Goal: Task Accomplishment & Management: Manage account settings

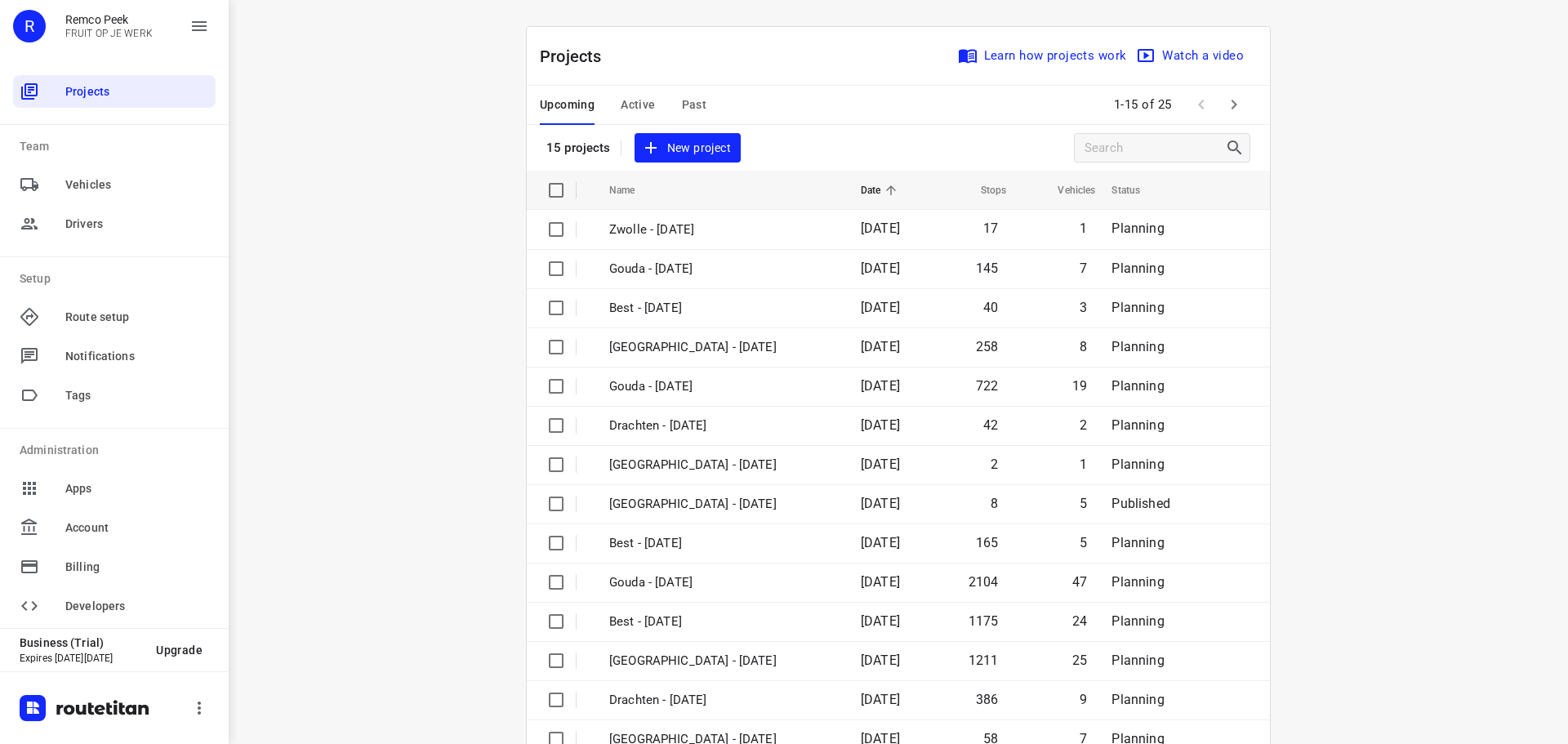
click at [630, 83] on div "Projects Learn how projects work Watch a video" at bounding box center [898, 56] width 743 height 59
click at [627, 100] on span "Active" at bounding box center [637, 105] width 34 height 20
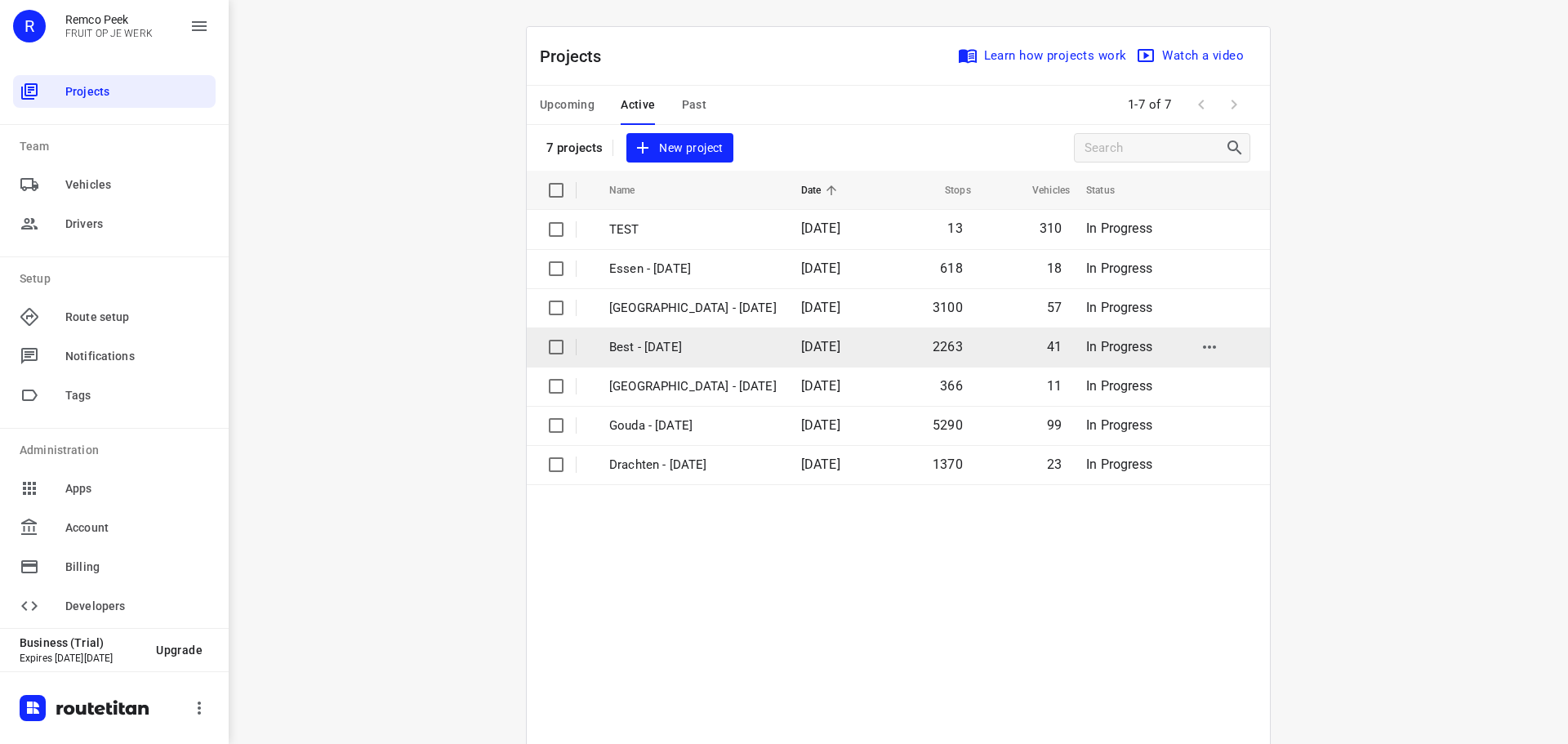
click at [648, 344] on p "Best - [DATE]" at bounding box center [692, 348] width 167 height 18
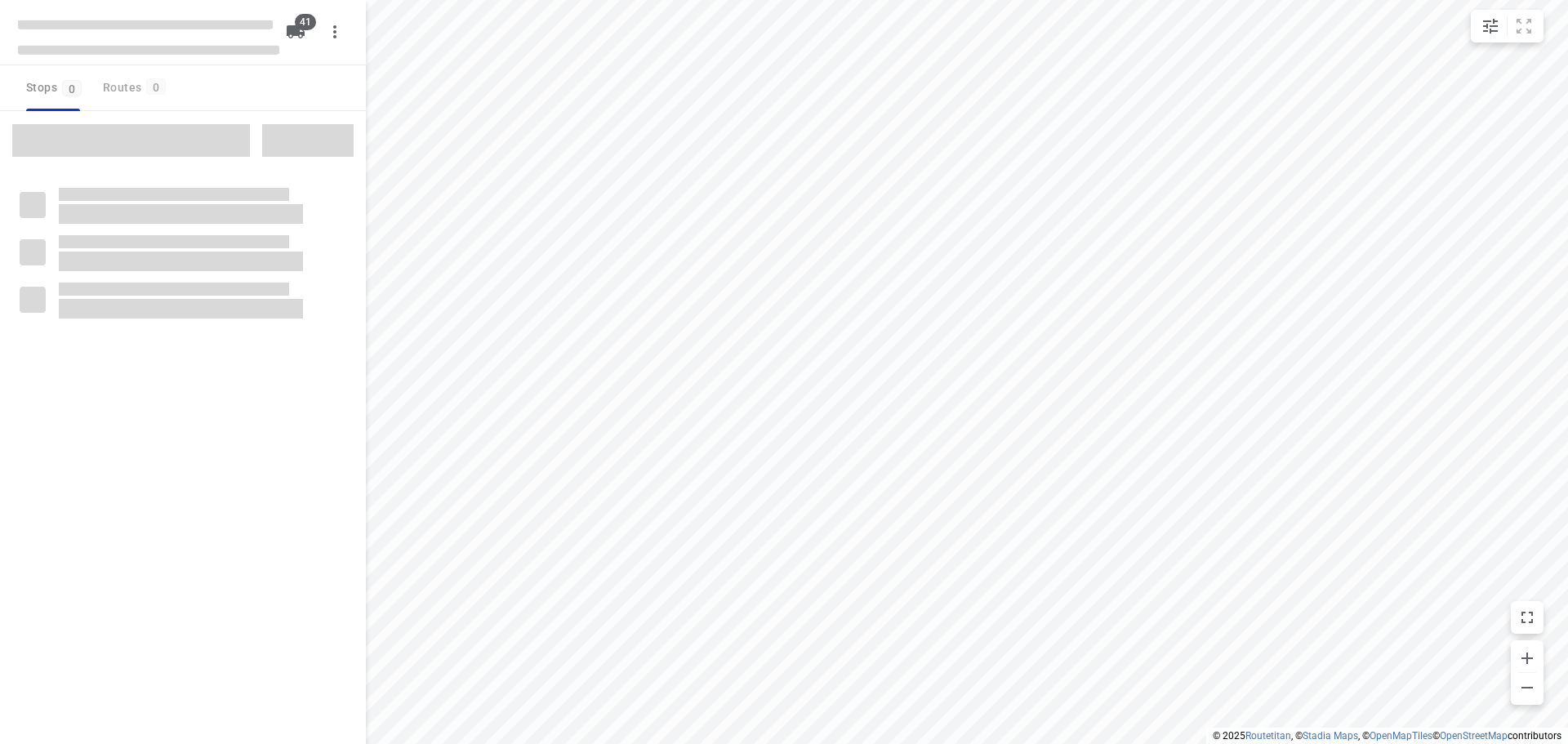
checkbox input "true"
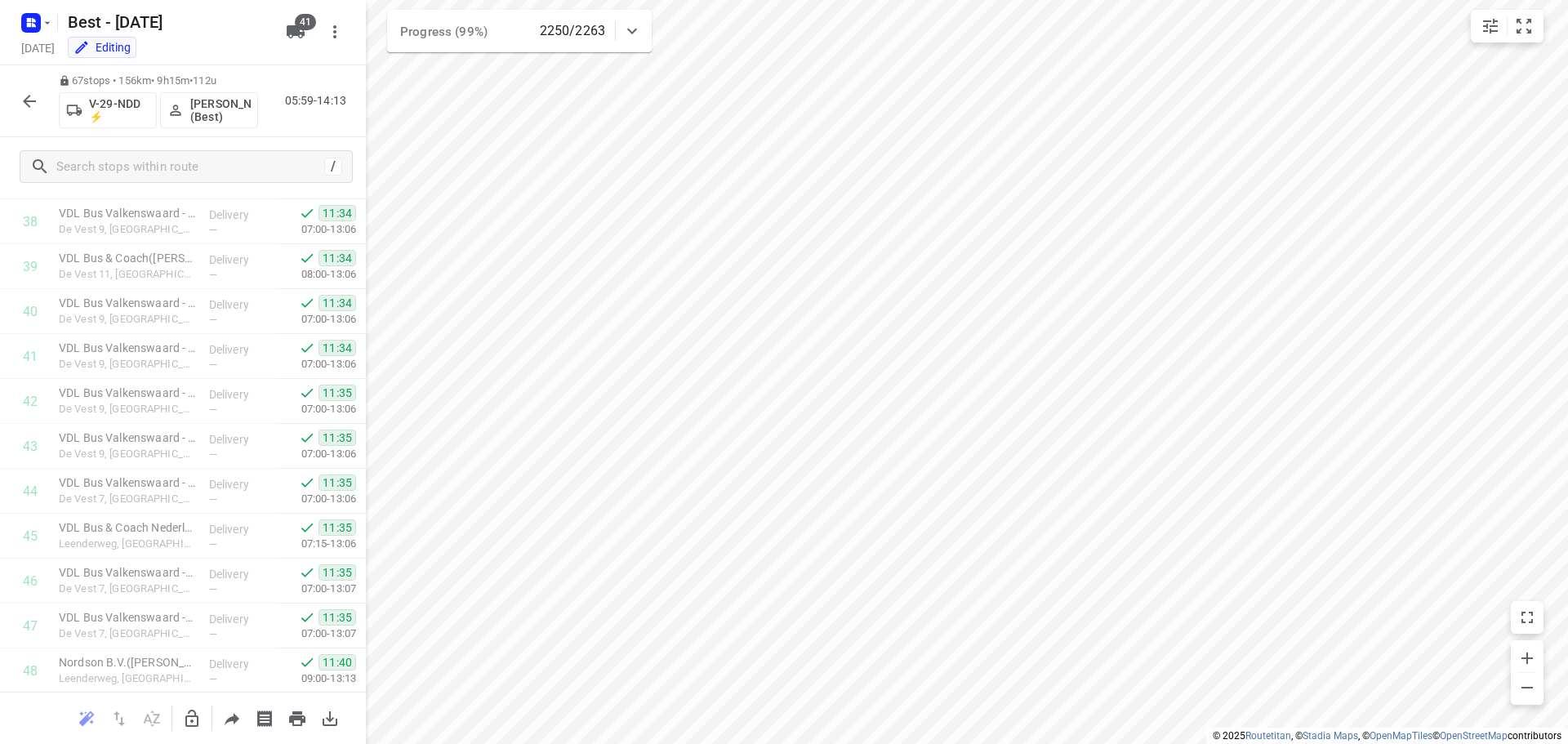
scroll to position [2640, 0]
click at [10, 88] on div "67 stops • 156km • 9h15m • 112u V-29-NDD ⚡ Nikki van Hasselt - van Doren (Best)…" at bounding box center [183, 102] width 366 height 72
click at [53, 106] on div "67 stops • 156km • 9h15m • 112u V-29-NDD ⚡ Nikki van Hasselt - van Doren (Best)…" at bounding box center [183, 102] width 366 height 72
click at [29, 104] on icon "button" at bounding box center [29, 101] width 19 height 19
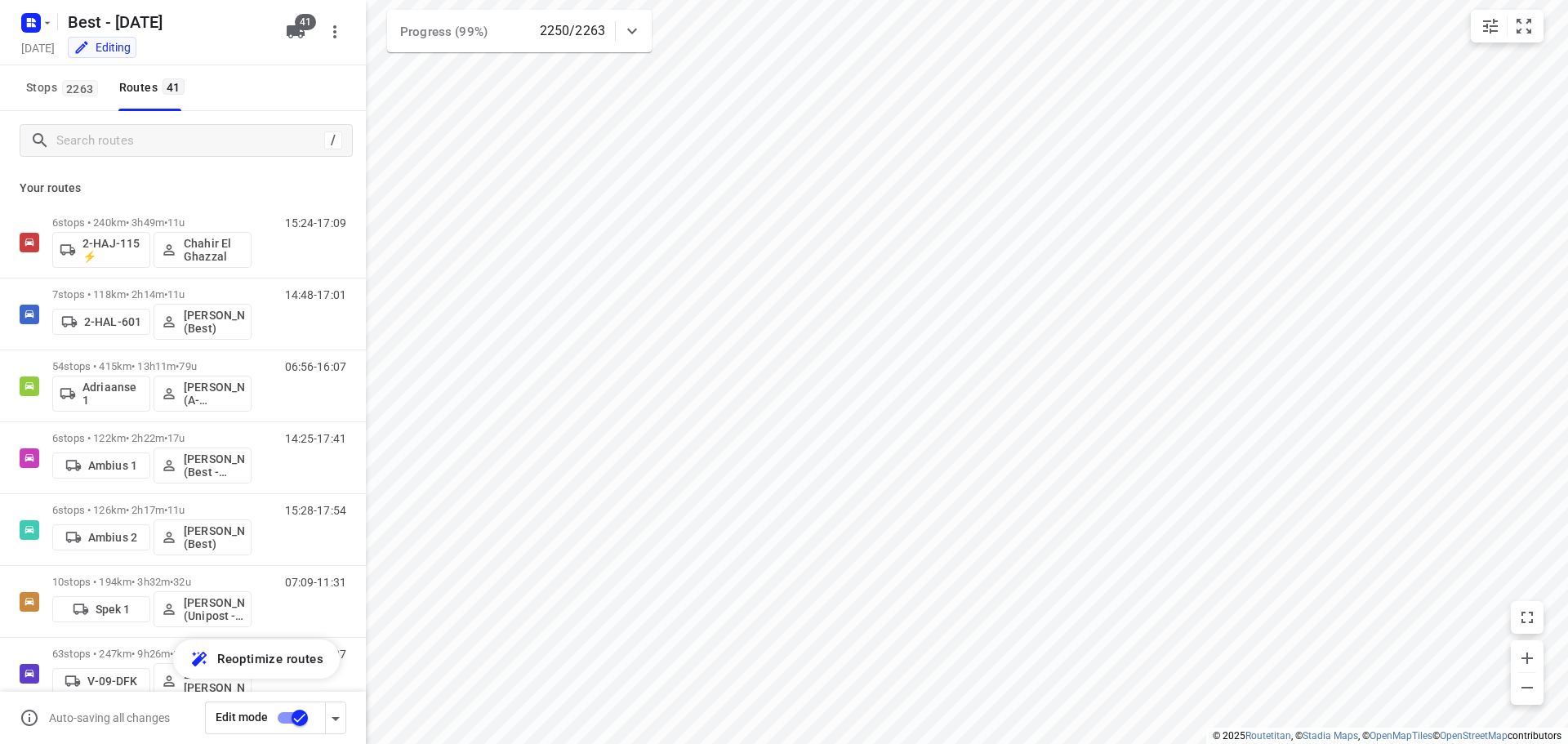
click at [642, 42] on div at bounding box center [632, 31] width 33 height 33
click at [637, 45] on icon at bounding box center [632, 37] width 19 height 19
click at [130, 143] on input "Search routes" at bounding box center [187, 141] width 261 height 25
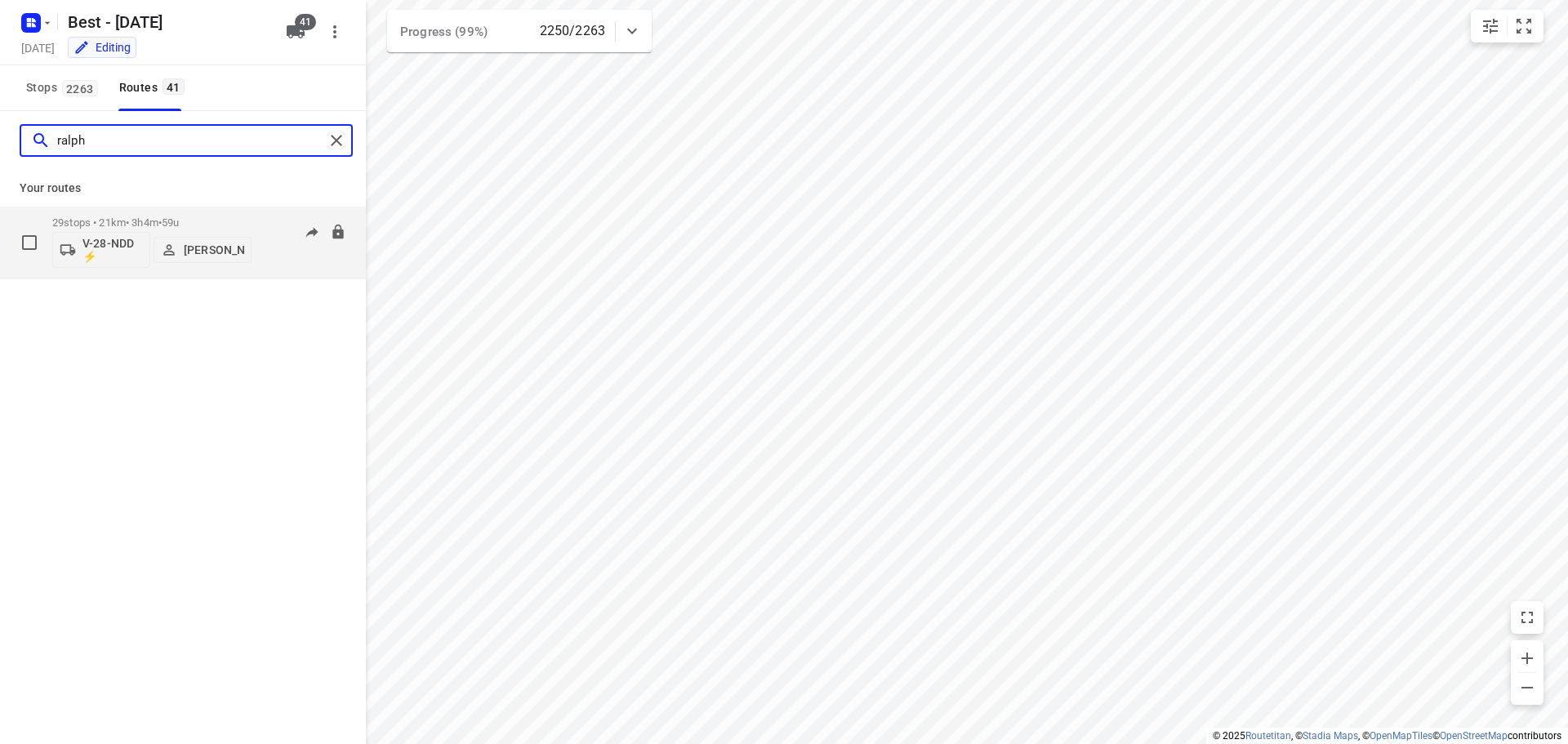
type input "ralph"
click at [130, 217] on p "29 stops • 21km • 3h4m • 59u" at bounding box center [151, 223] width 199 height 13
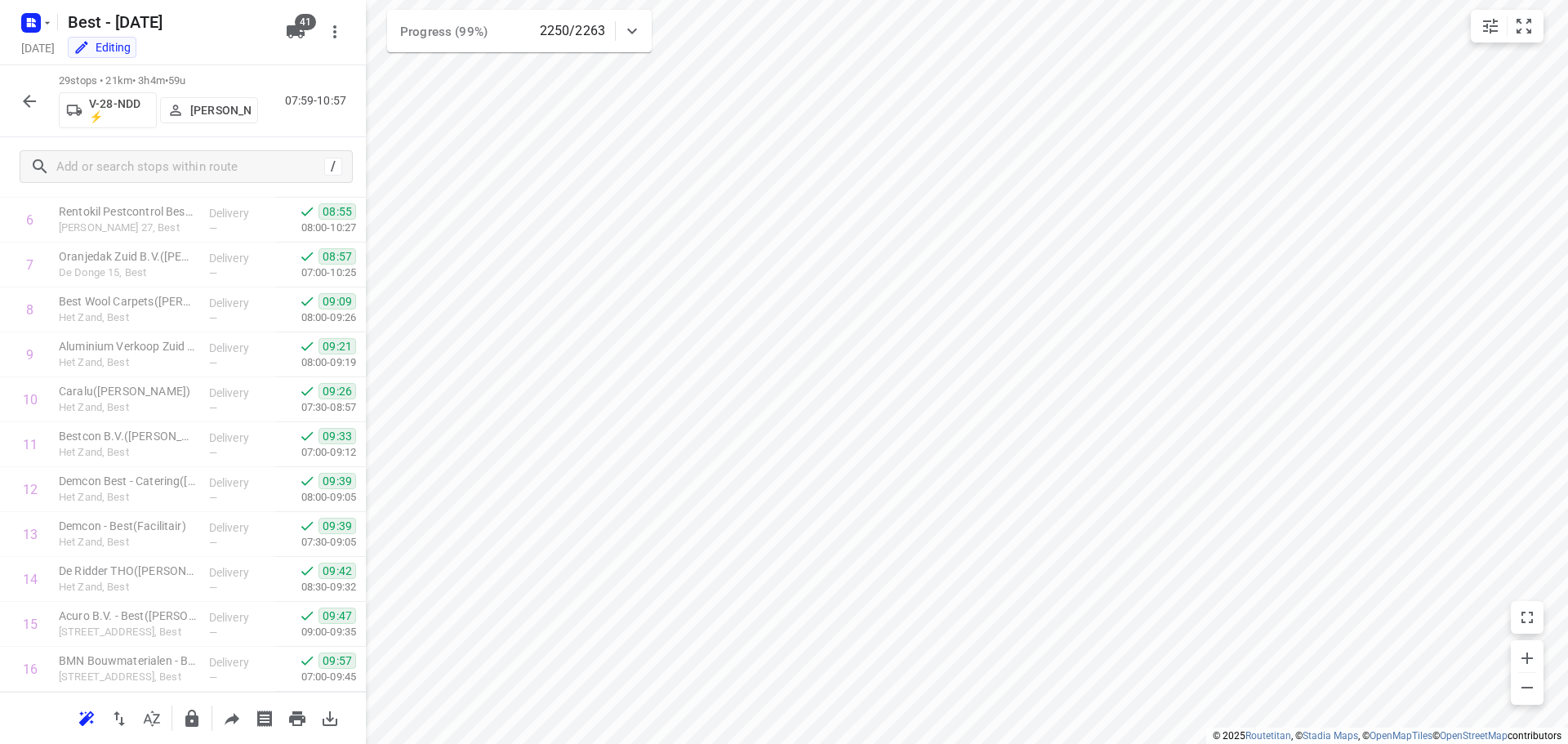
scroll to position [327, 0]
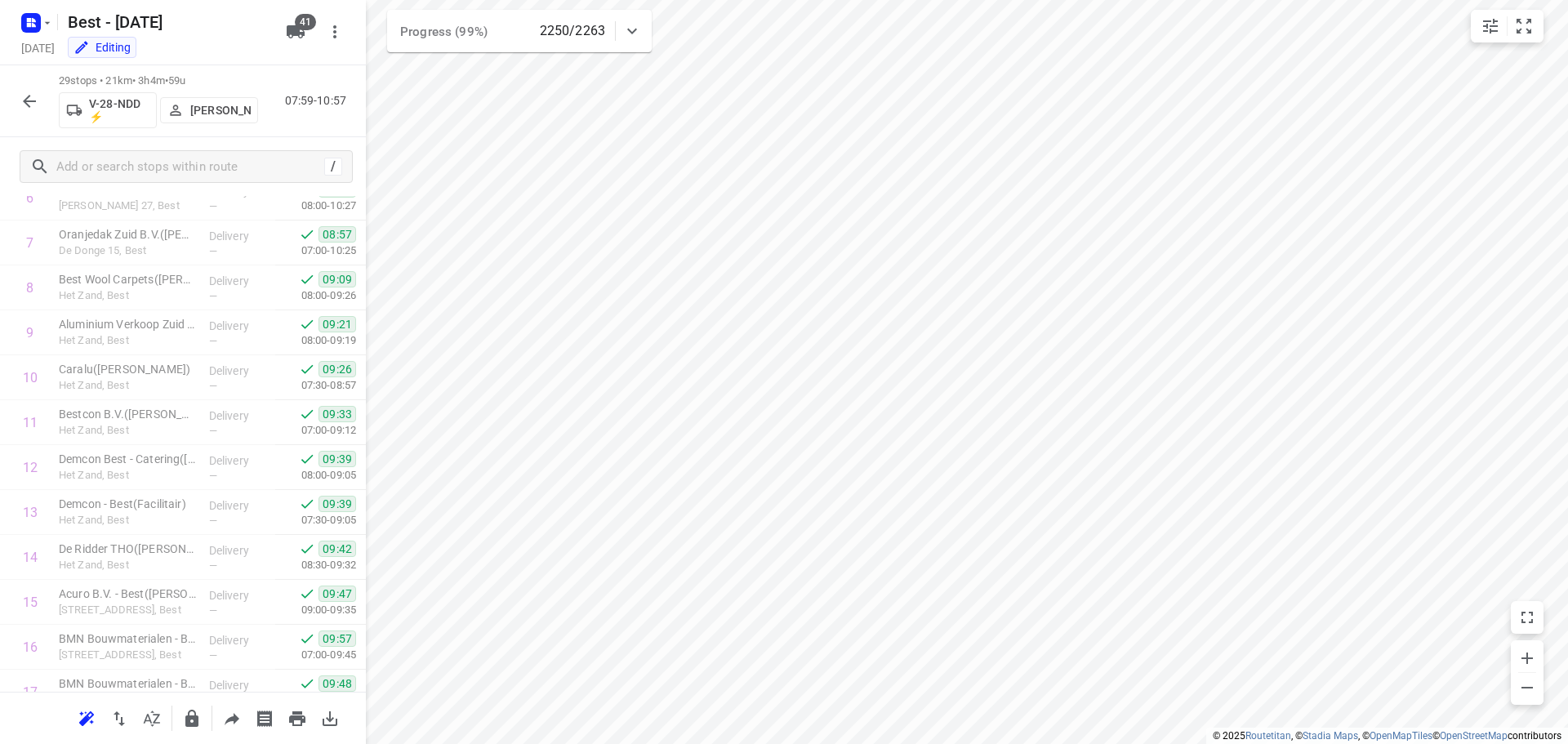
click at [19, 94] on icon "button" at bounding box center [29, 101] width 19 height 19
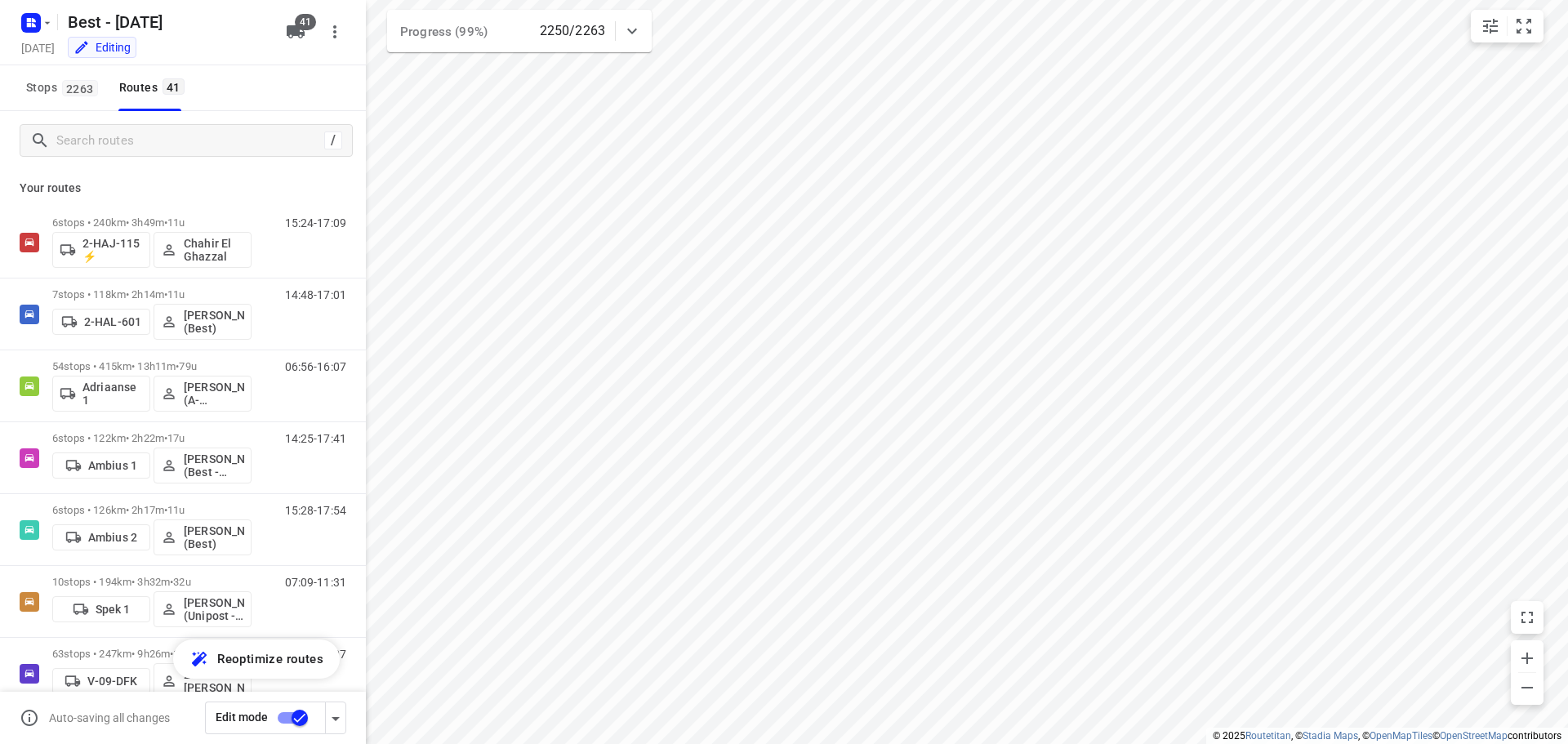
click at [126, 123] on div "/" at bounding box center [183, 140] width 366 height 59
click at [139, 141] on input "Search routes" at bounding box center [204, 141] width 294 height 25
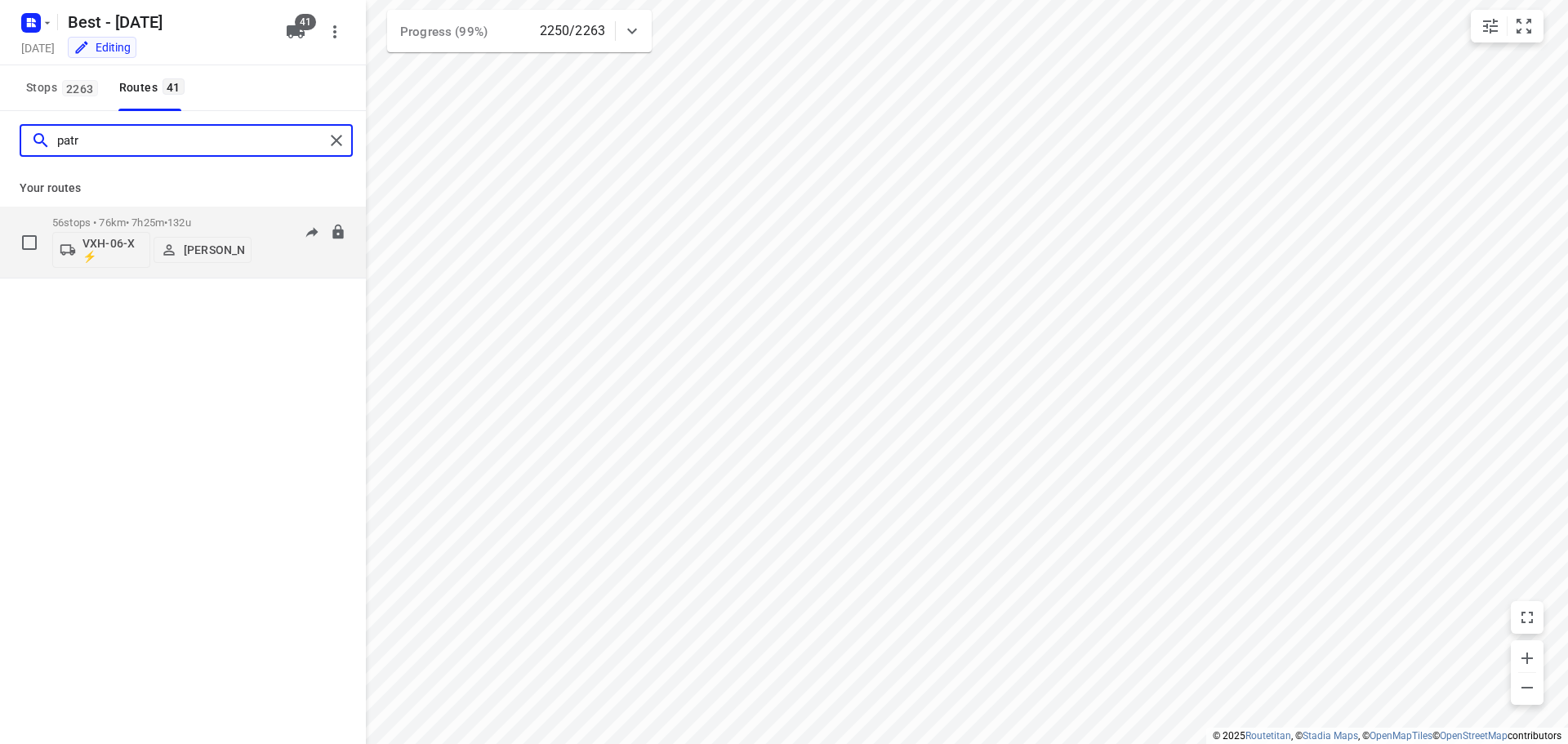
type input "patr"
click at [154, 218] on p "56 stops • 76km • 7h25m • 132u" at bounding box center [151, 223] width 199 height 13
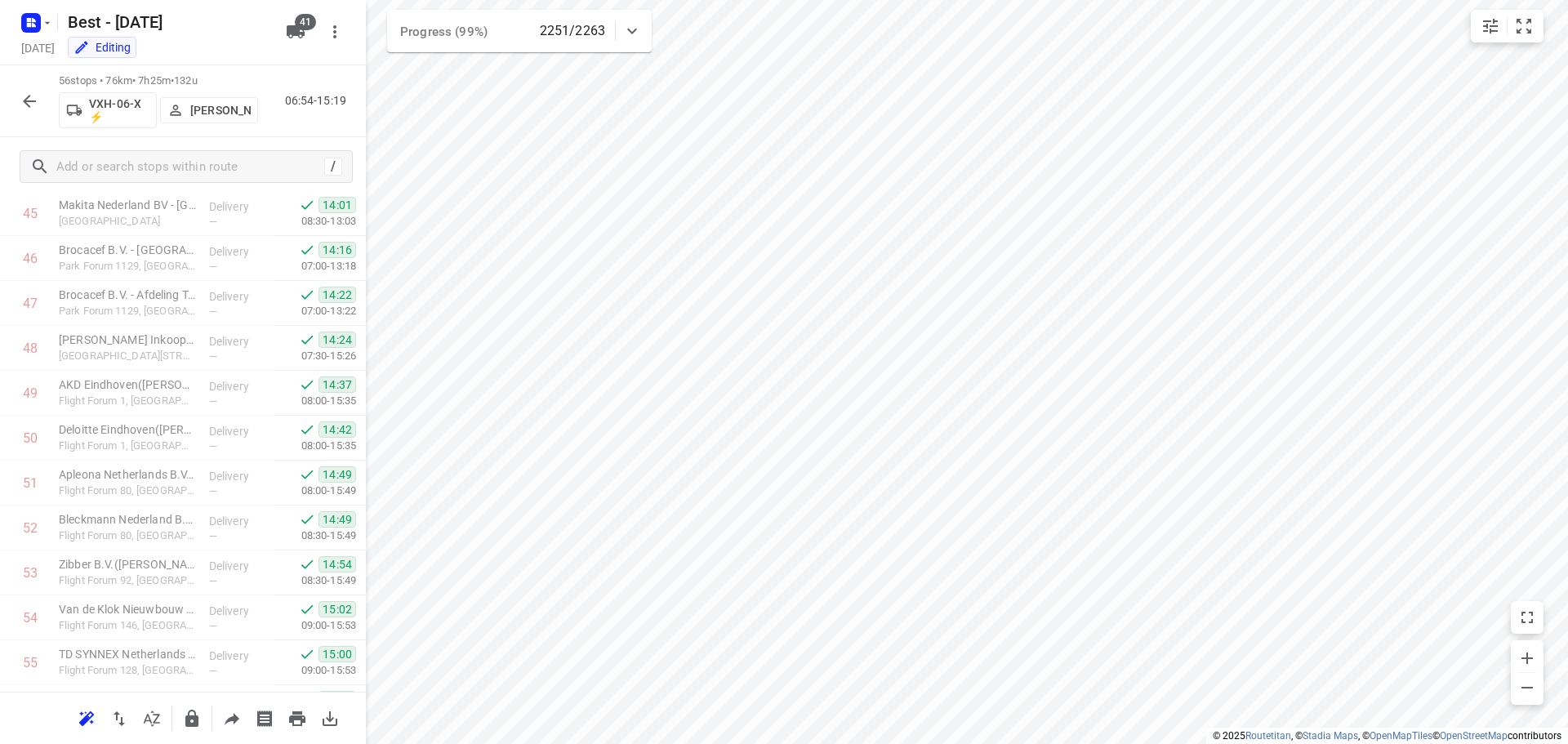
scroll to position [2146, 0]
click at [25, 97] on icon "button" at bounding box center [29, 101] width 19 height 19
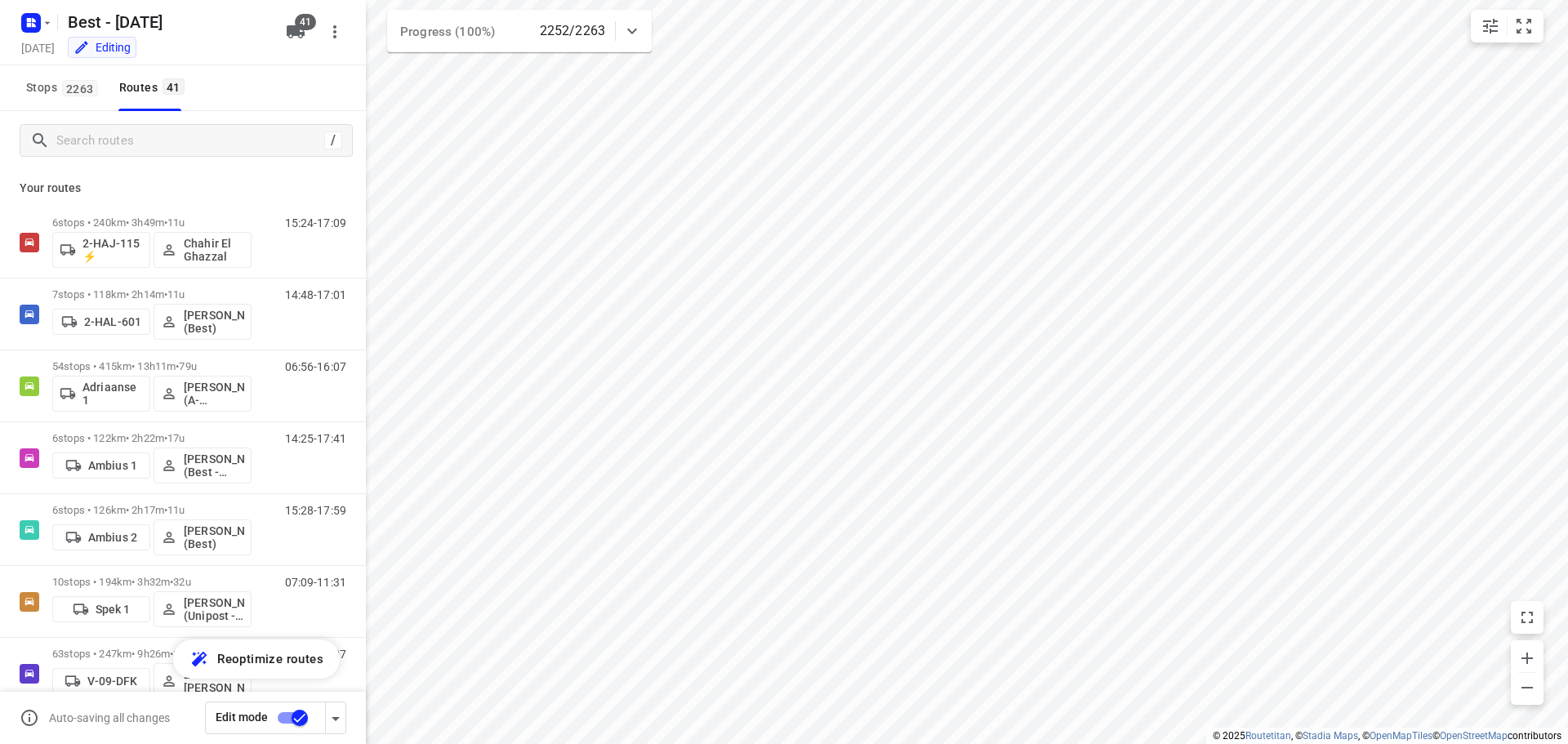
click at [632, 43] on div at bounding box center [632, 31] width 33 height 33
click at [632, 43] on icon at bounding box center [632, 37] width 19 height 19
click at [639, 34] on icon at bounding box center [632, 30] width 19 height 19
click at [638, 34] on icon at bounding box center [632, 37] width 19 height 19
click at [633, 34] on icon at bounding box center [632, 31] width 10 height 6
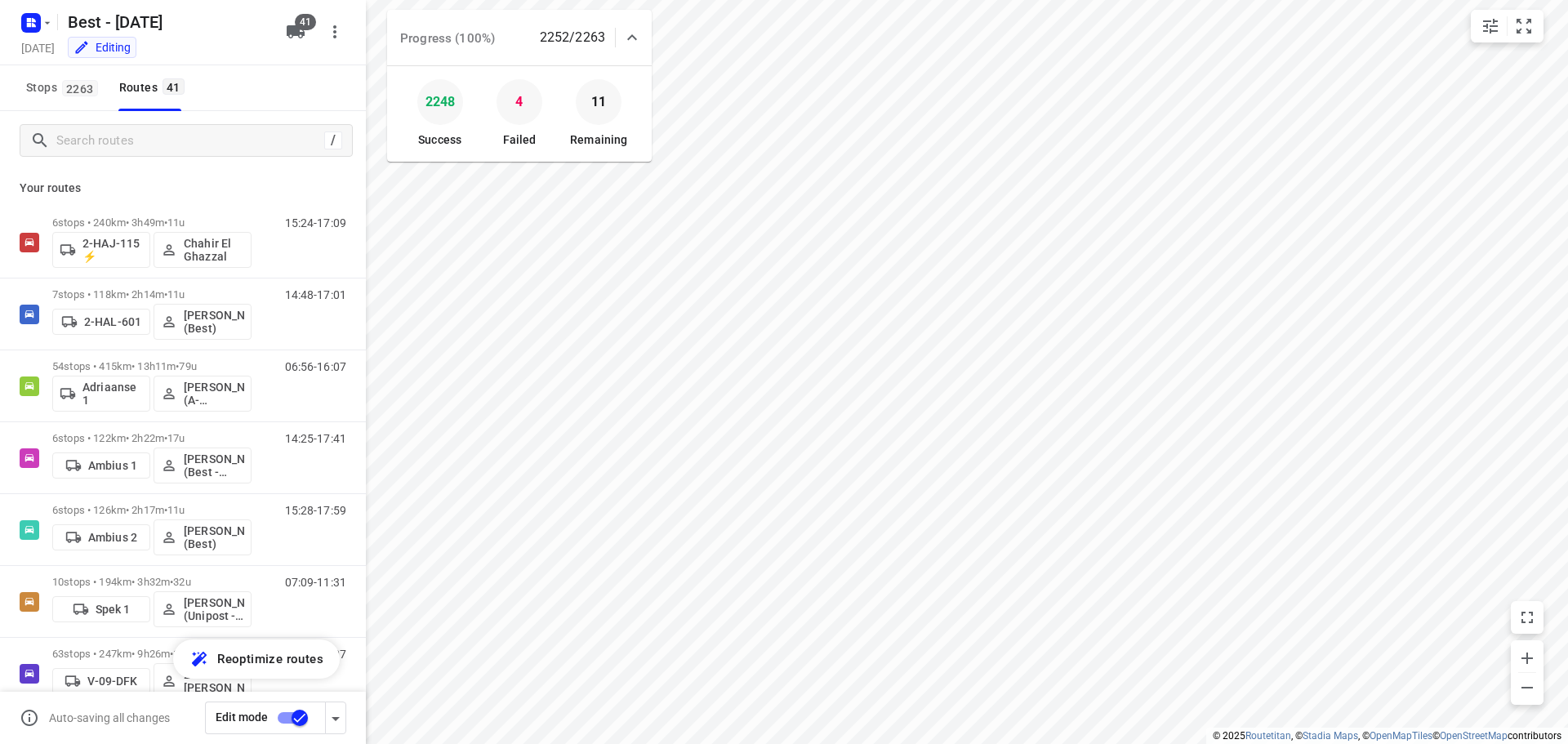
click at [646, 51] on div "Progress (100%) 2252/2263" at bounding box center [519, 38] width 265 height 55
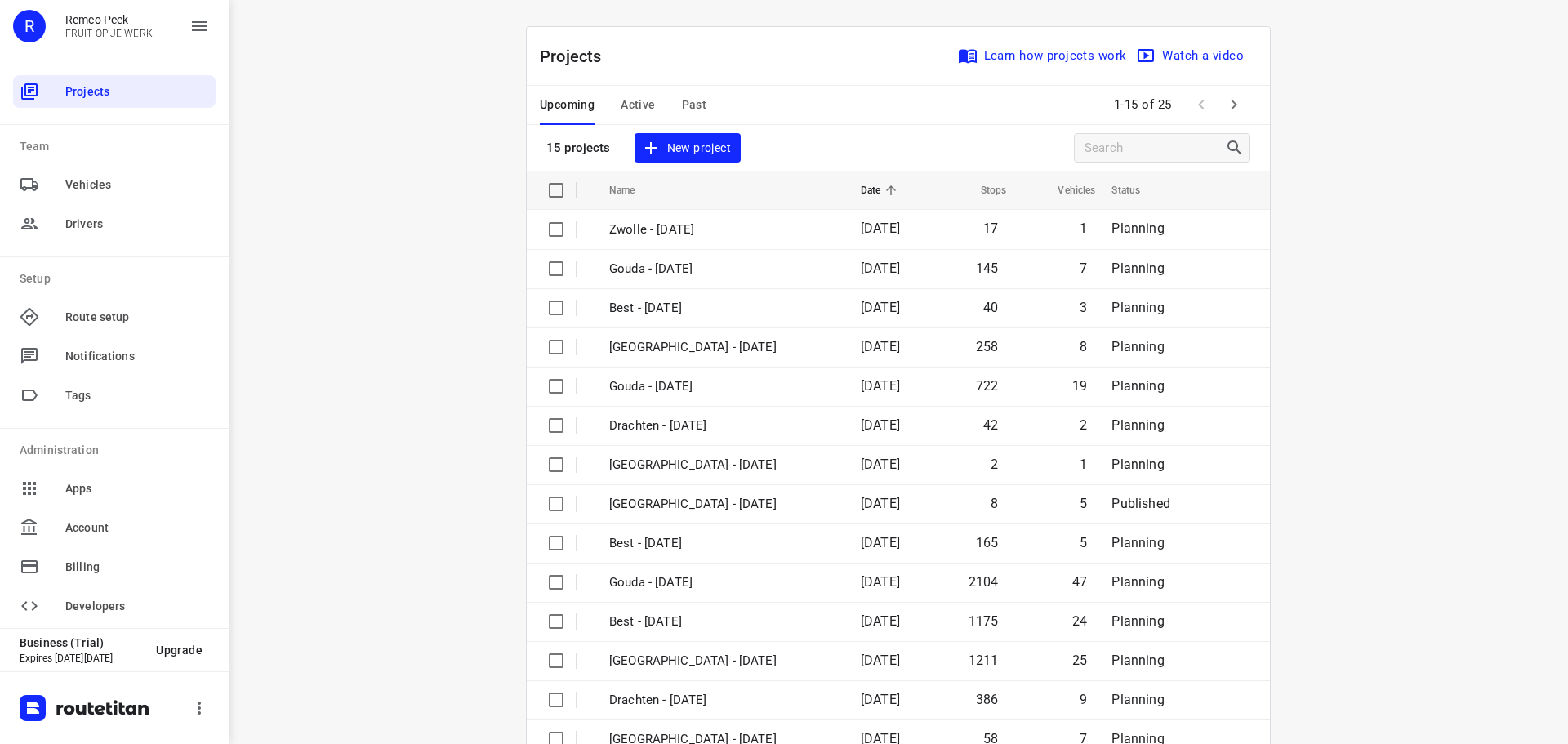
click at [639, 104] on span "Active" at bounding box center [637, 105] width 34 height 20
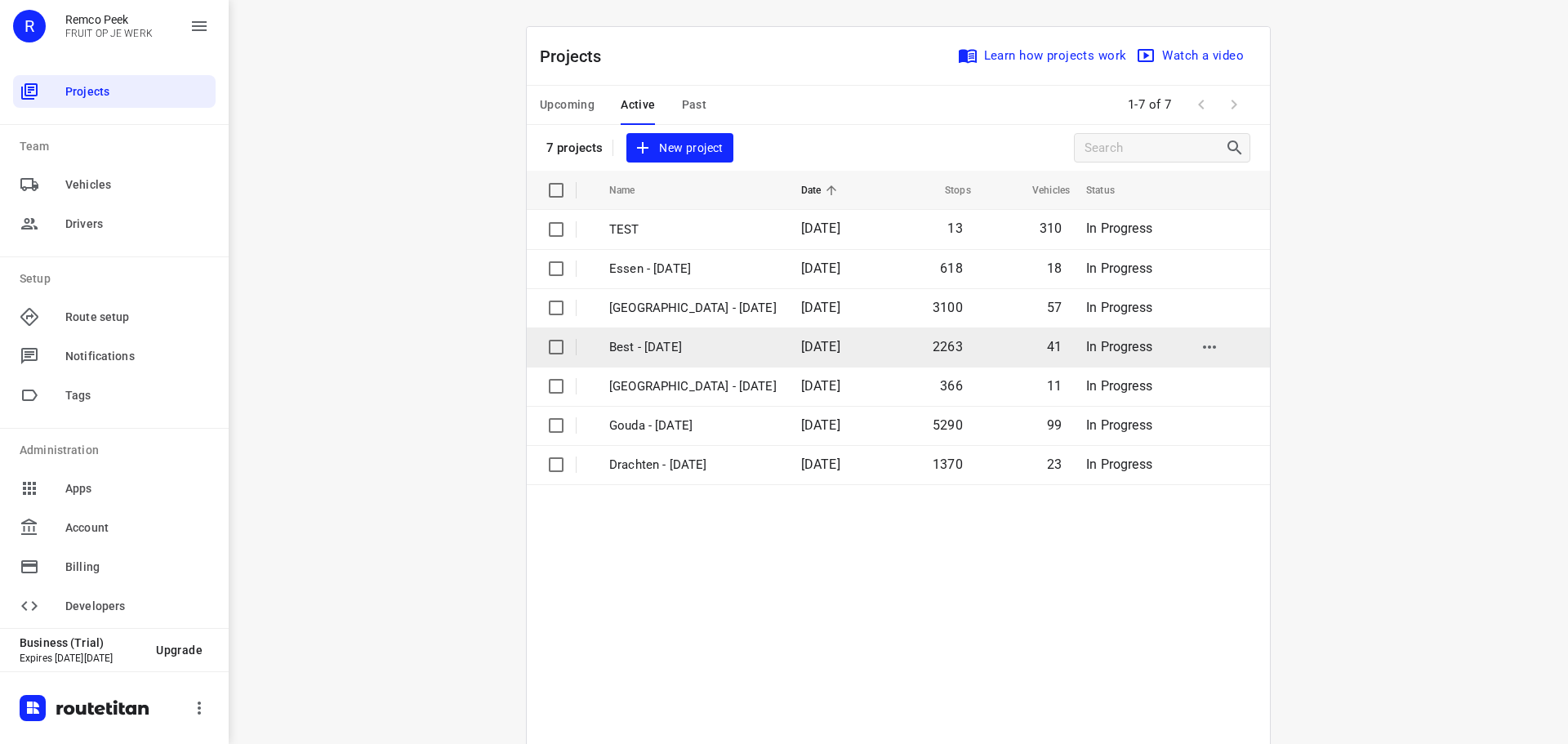
click at [669, 338] on p "Best - [DATE]" at bounding box center [692, 348] width 167 height 18
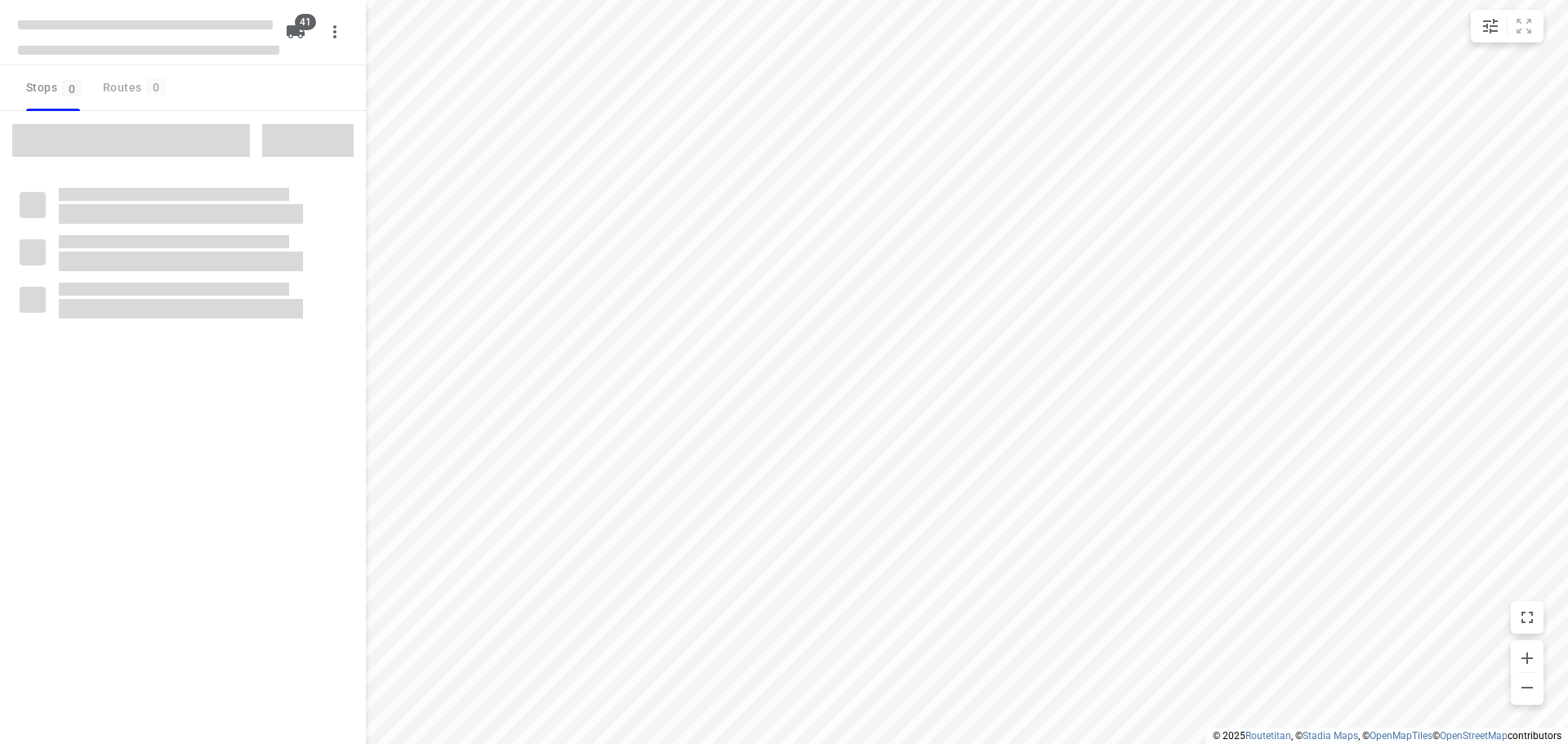
checkbox input "true"
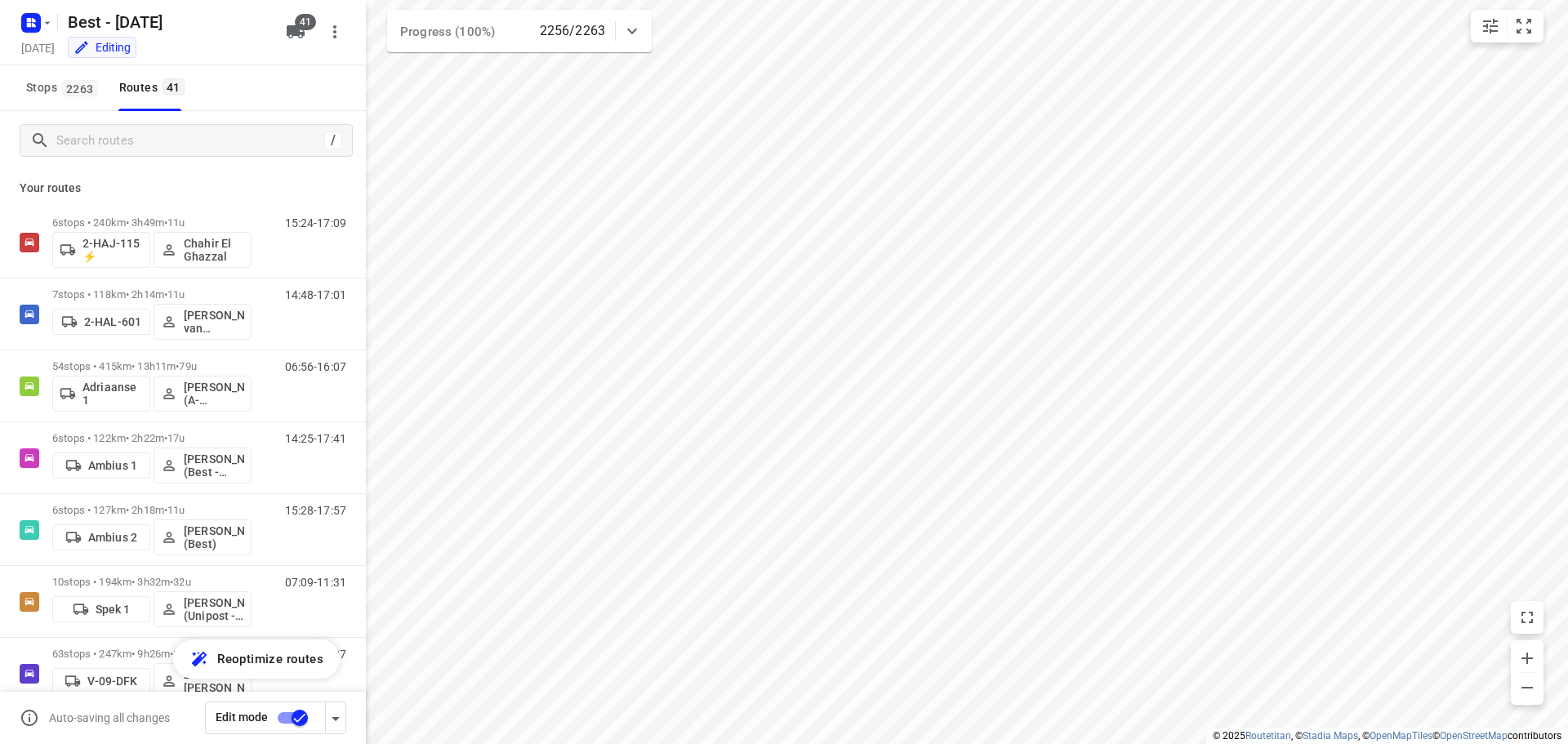
click at [640, 41] on div at bounding box center [632, 31] width 33 height 33
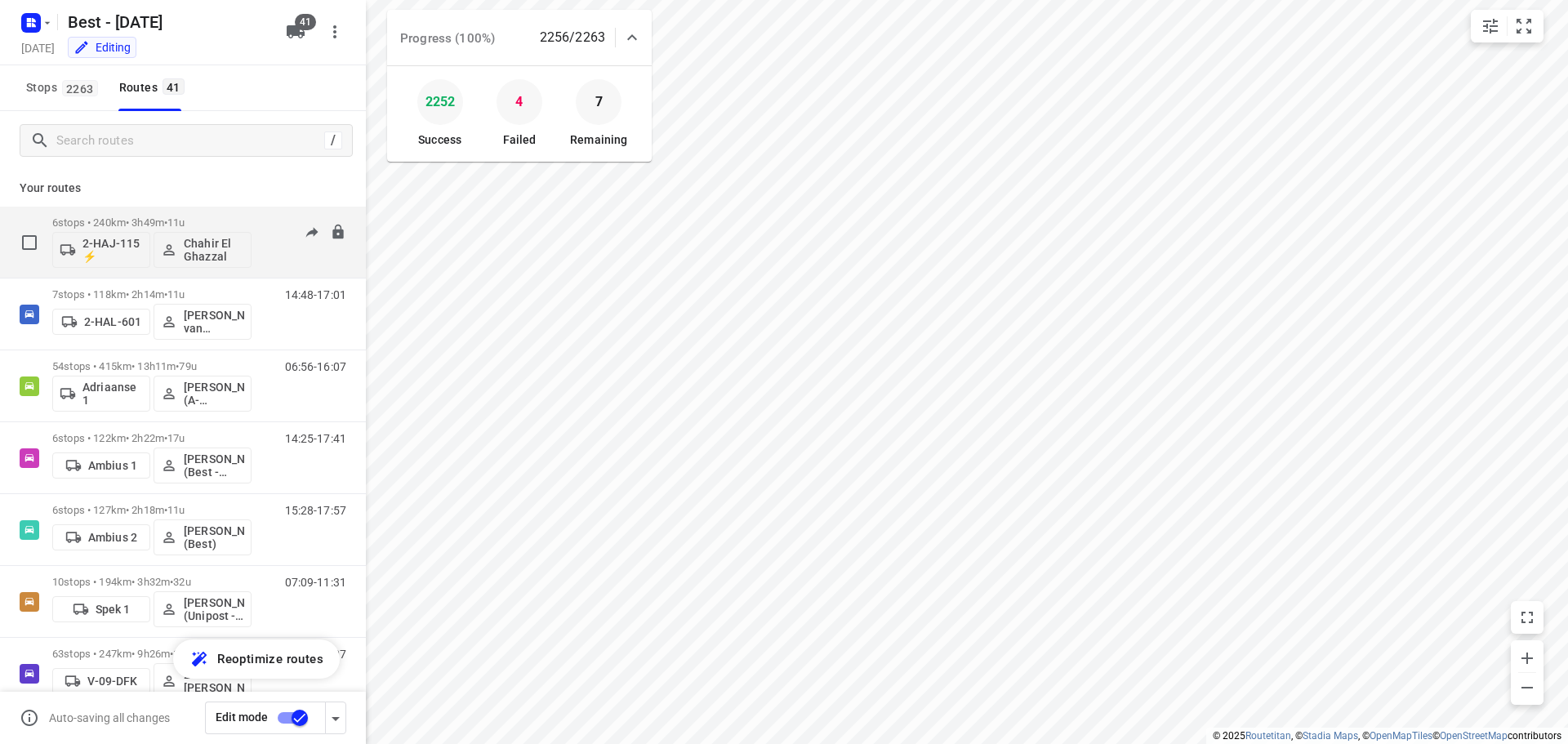
click at [152, 211] on div "6 stops • 240km • 3h49m • 11u 2-HAJ-115 ⚡ Chahir El Ghazzal" at bounding box center [151, 242] width 199 height 68
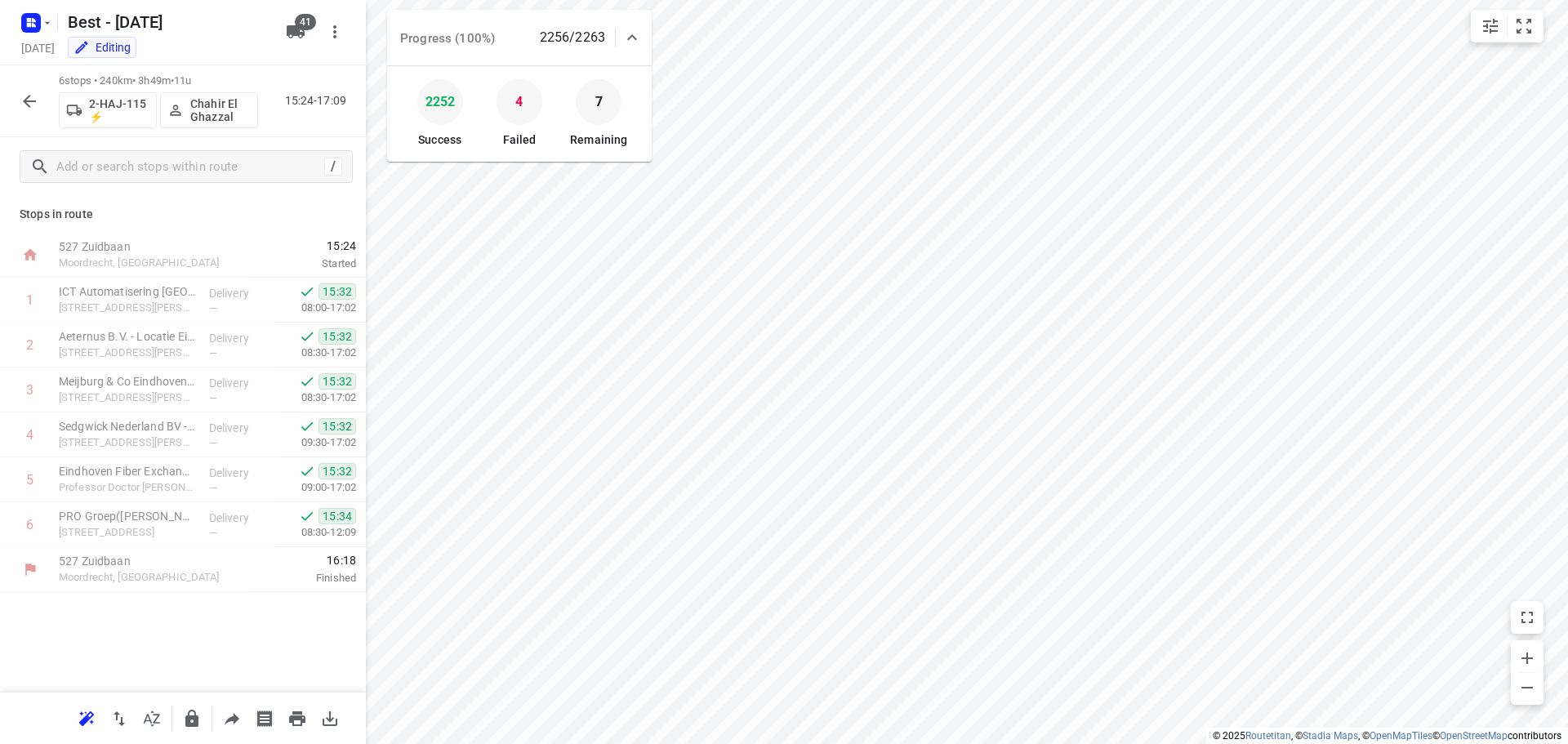
click at [45, 112] on div at bounding box center [29, 101] width 33 height 33
click at [29, 107] on icon "button" at bounding box center [29, 101] width 19 height 19
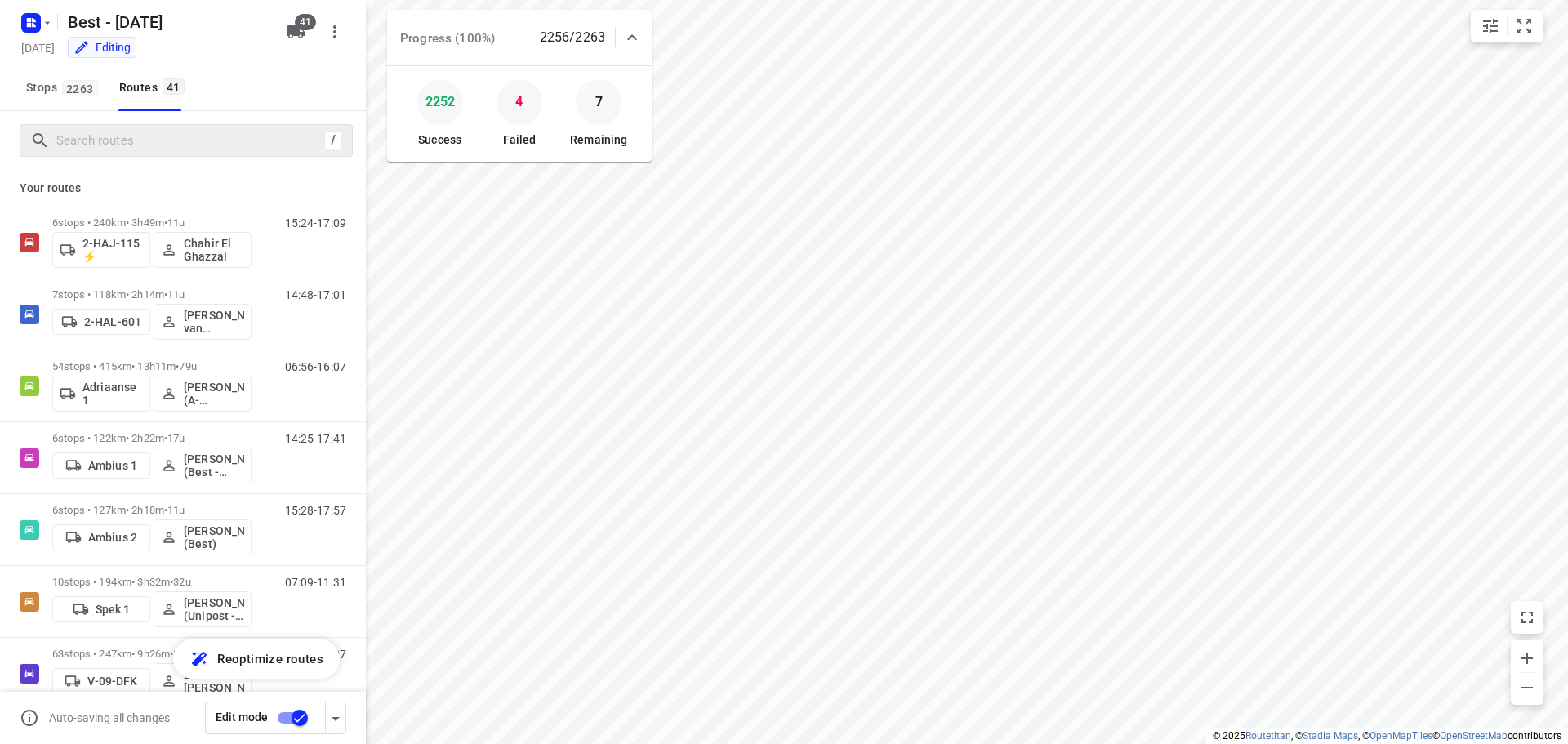
click at [168, 155] on div "/" at bounding box center [183, 140] width 366 height 59
click at [170, 142] on input "Search routes" at bounding box center [187, 141] width 261 height 25
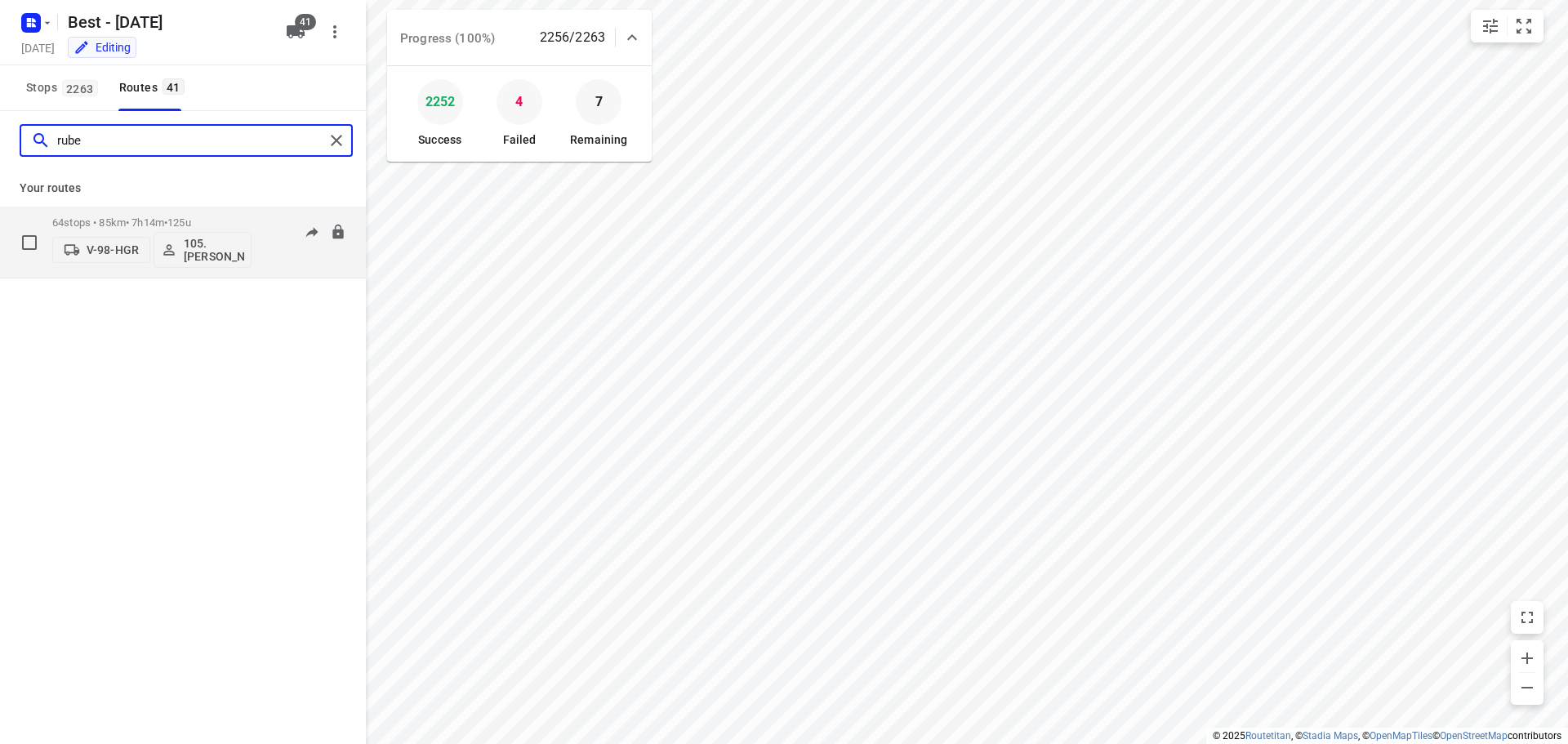
type input "rube"
click at [156, 215] on div "64 stops • 85km • 7h14m • 125u V-98-HGR 105.[PERSON_NAME]" at bounding box center [151, 242] width 199 height 68
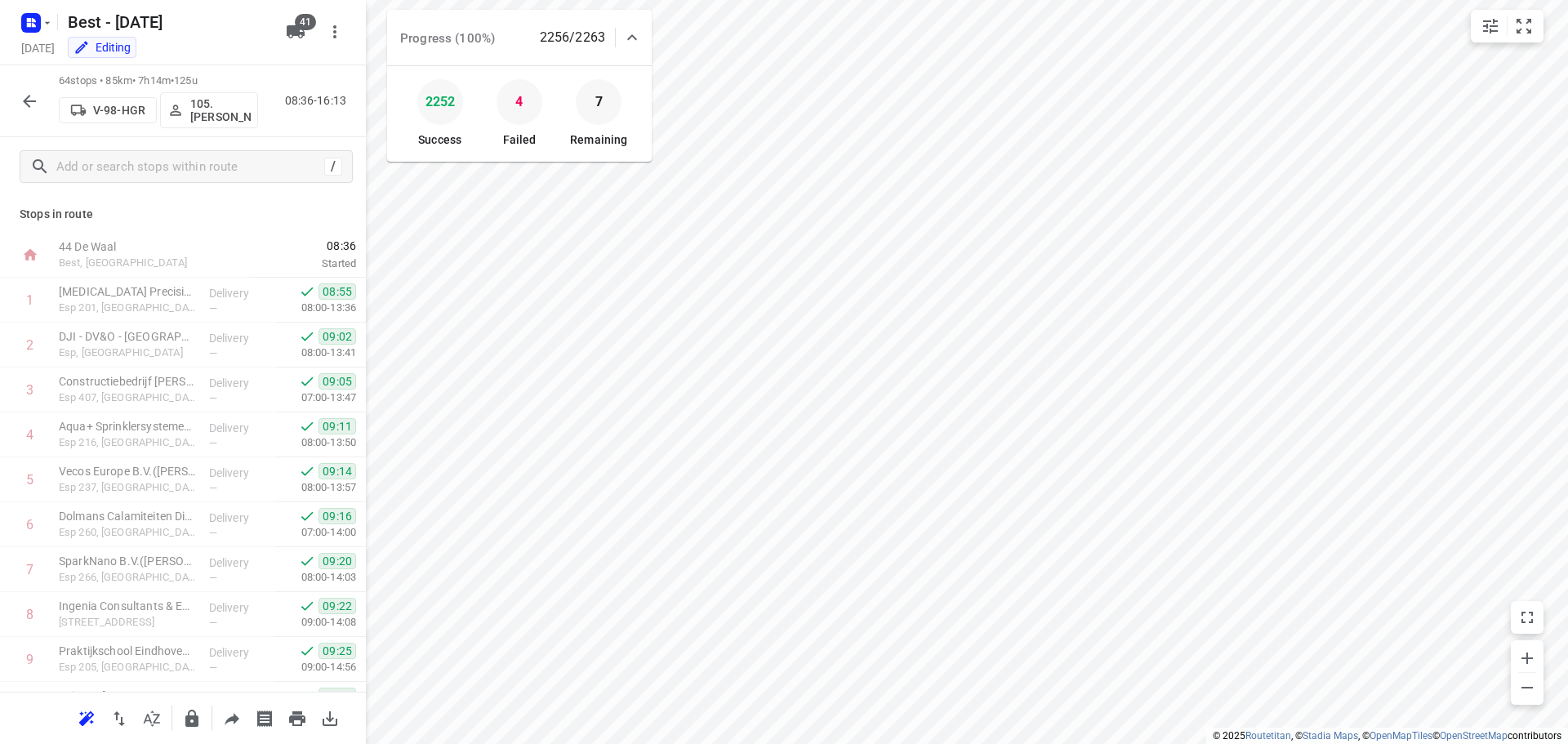
scroll to position [2506, 0]
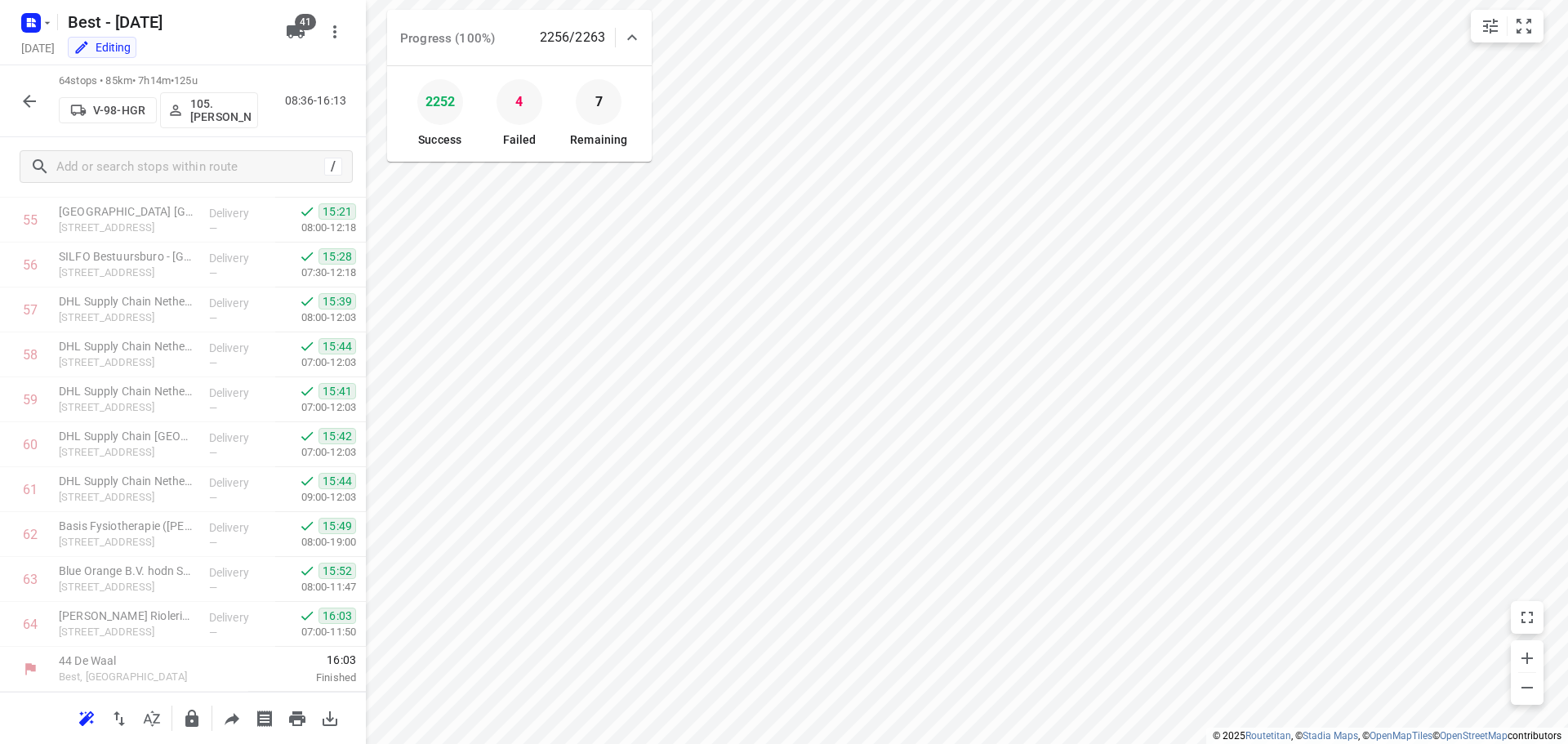
click at [34, 102] on icon "button" at bounding box center [29, 102] width 13 height 13
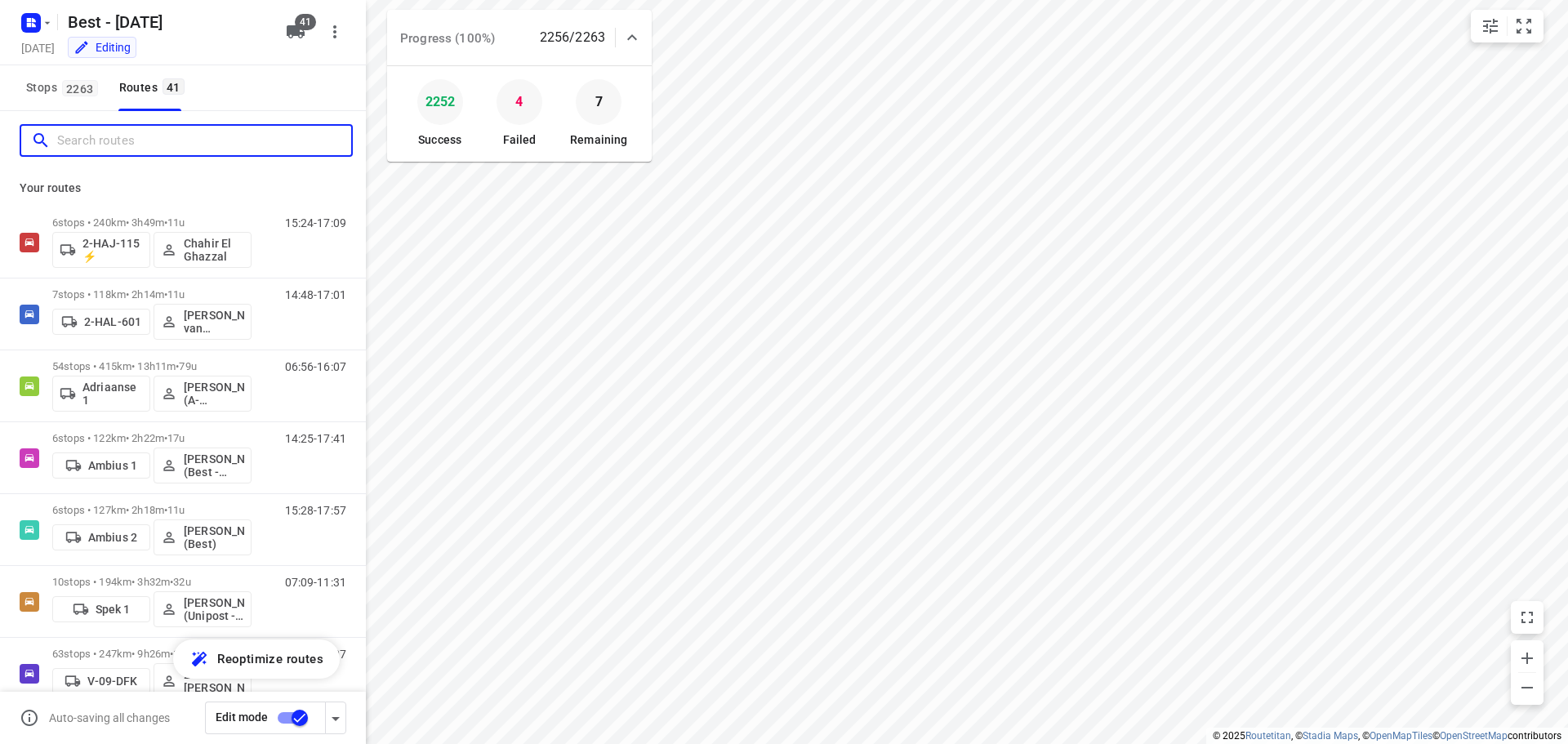
click at [116, 151] on input "Search routes" at bounding box center [204, 141] width 294 height 25
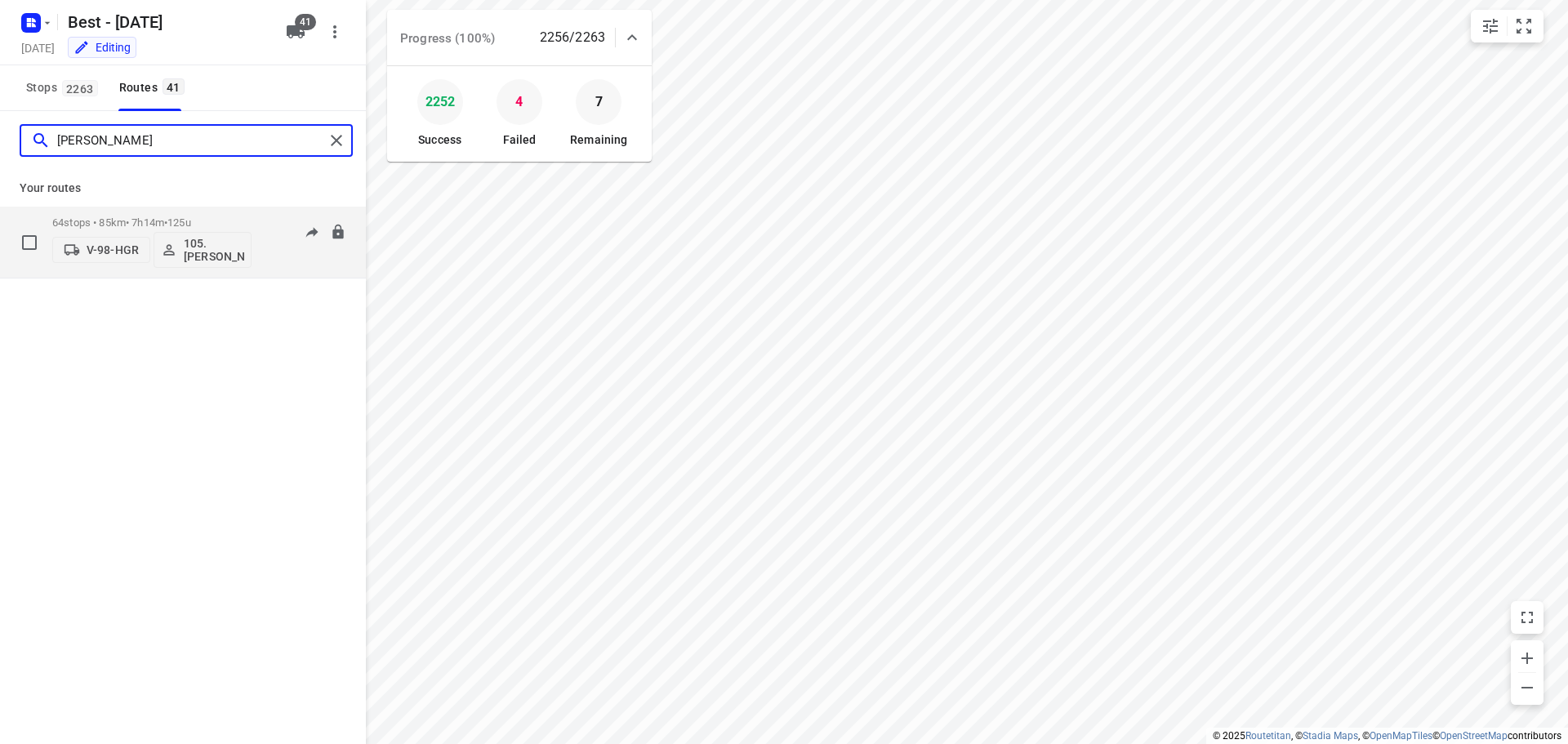
type input "[PERSON_NAME]"
click at [139, 211] on div "64 stops • 85km • 7h14m • 125u V-98-HGR 105.[PERSON_NAME]" at bounding box center [151, 242] width 199 height 68
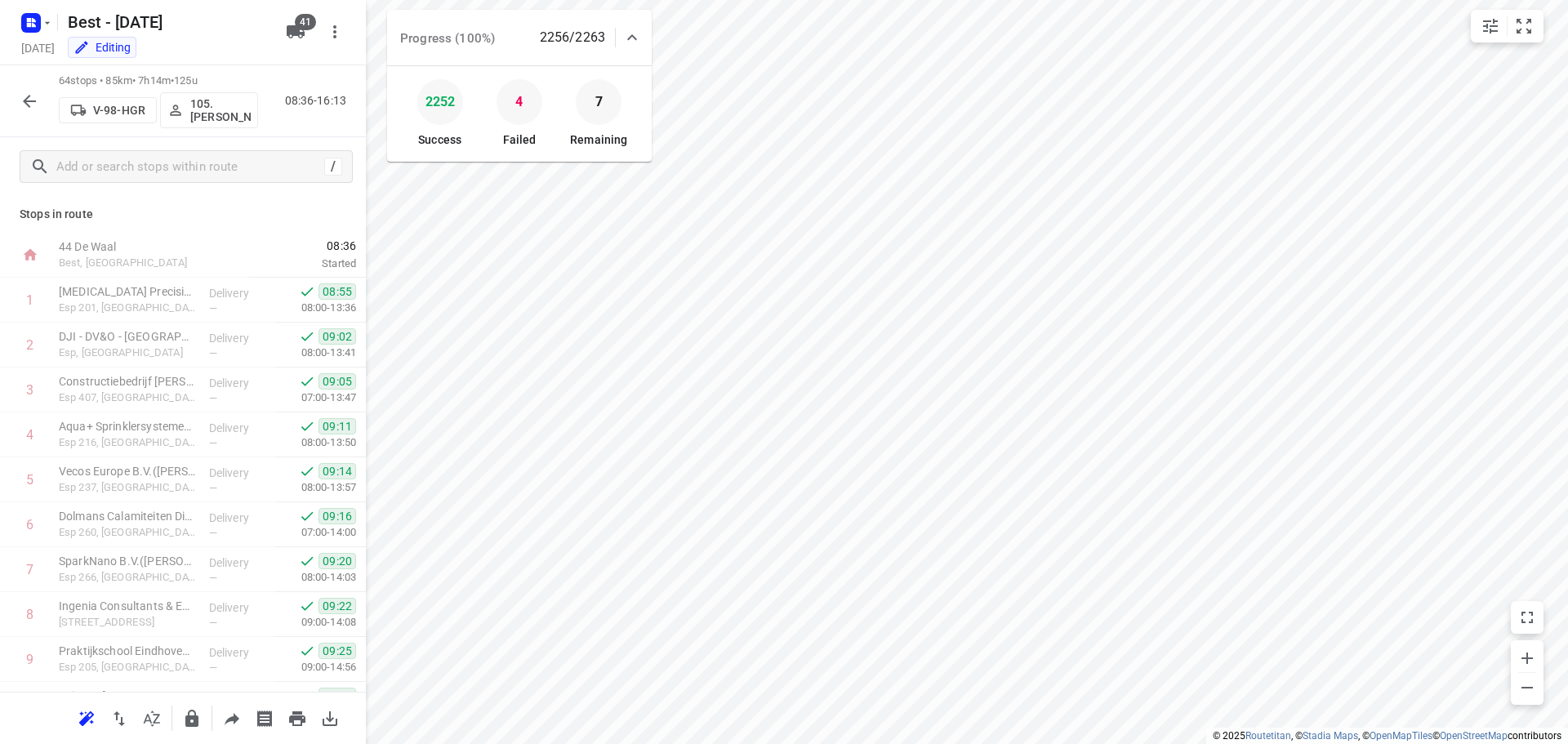
click at [139, 213] on p "Stops in route" at bounding box center [182, 214] width 327 height 17
click at [149, 181] on div "/" at bounding box center [186, 166] width 333 height 33
click at [154, 170] on input "text" at bounding box center [204, 167] width 294 height 25
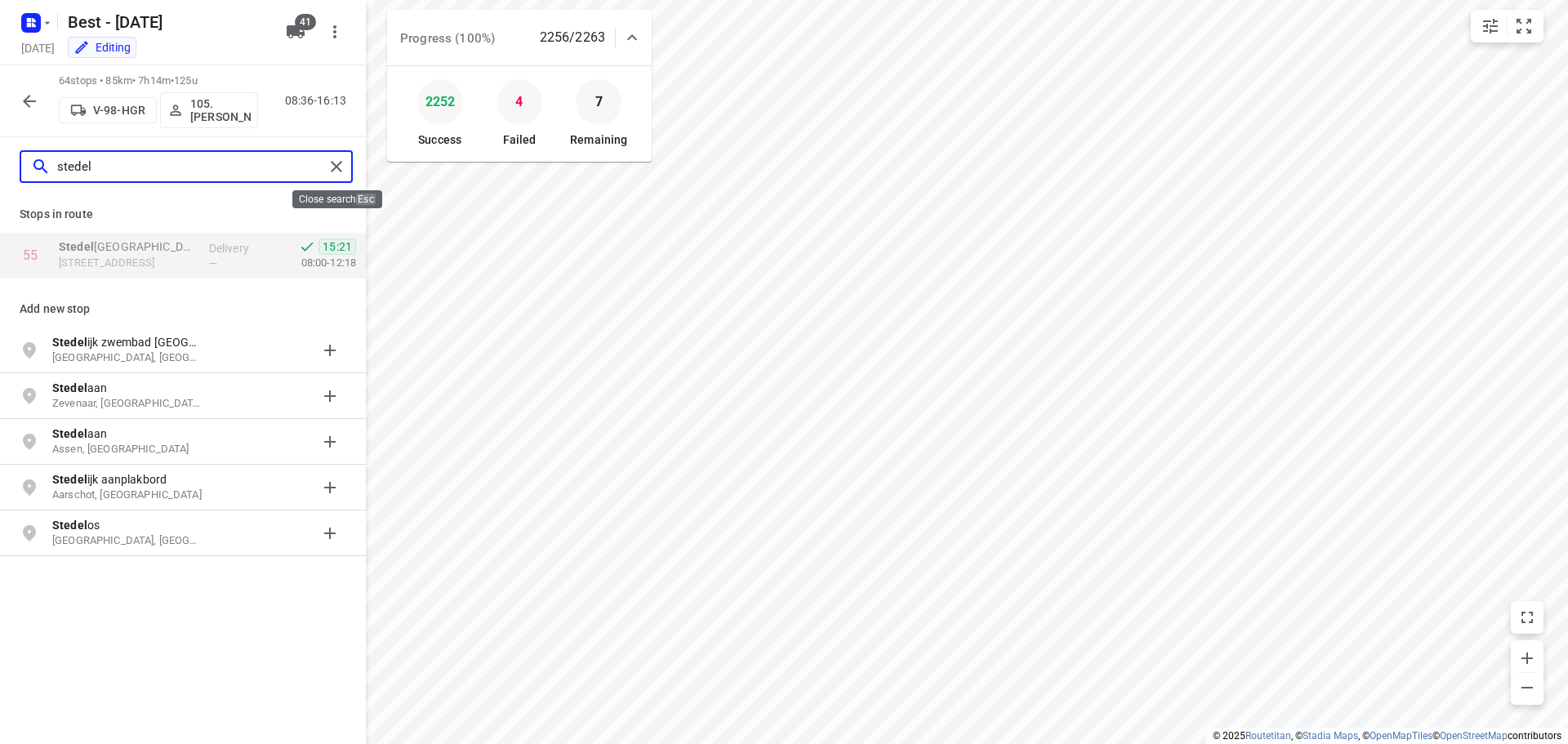
type input "stedel"
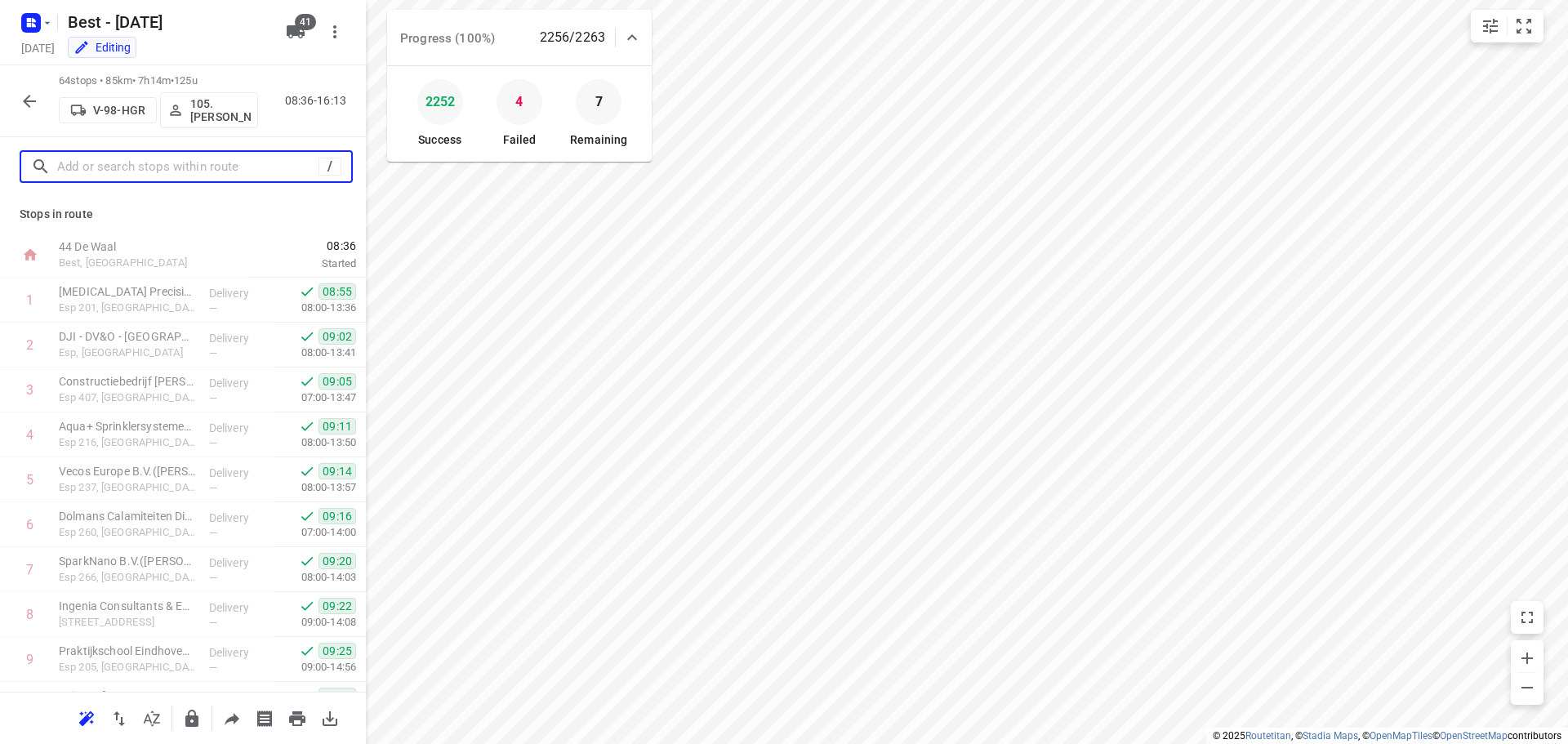
click at [209, 176] on input "text" at bounding box center [187, 167] width 261 height 25
click at [37, 98] on icon "button" at bounding box center [29, 101] width 19 height 19
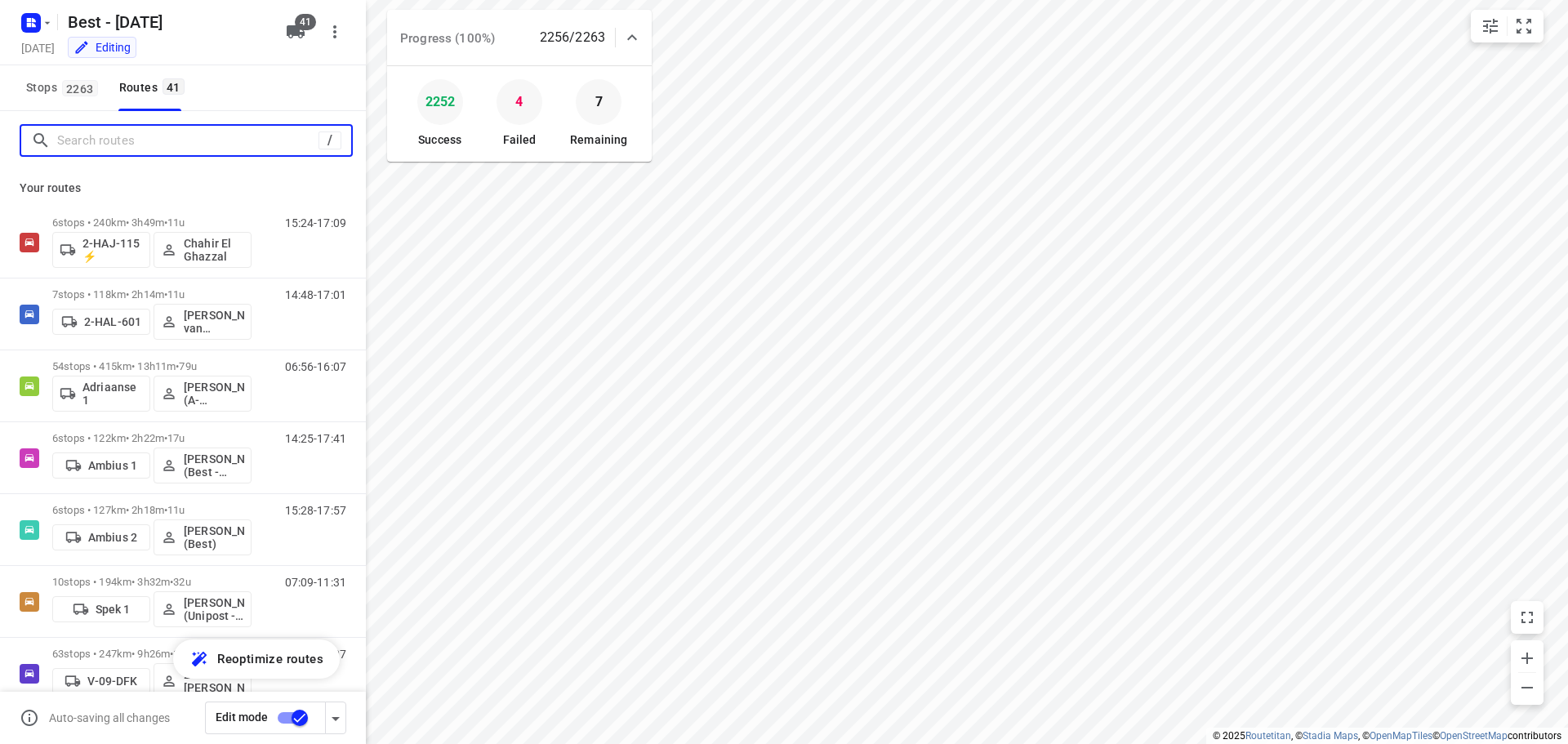
click at [123, 136] on input "Search routes" at bounding box center [187, 141] width 261 height 25
click at [21, 28] on icon "button" at bounding box center [30, 23] width 26 height 26
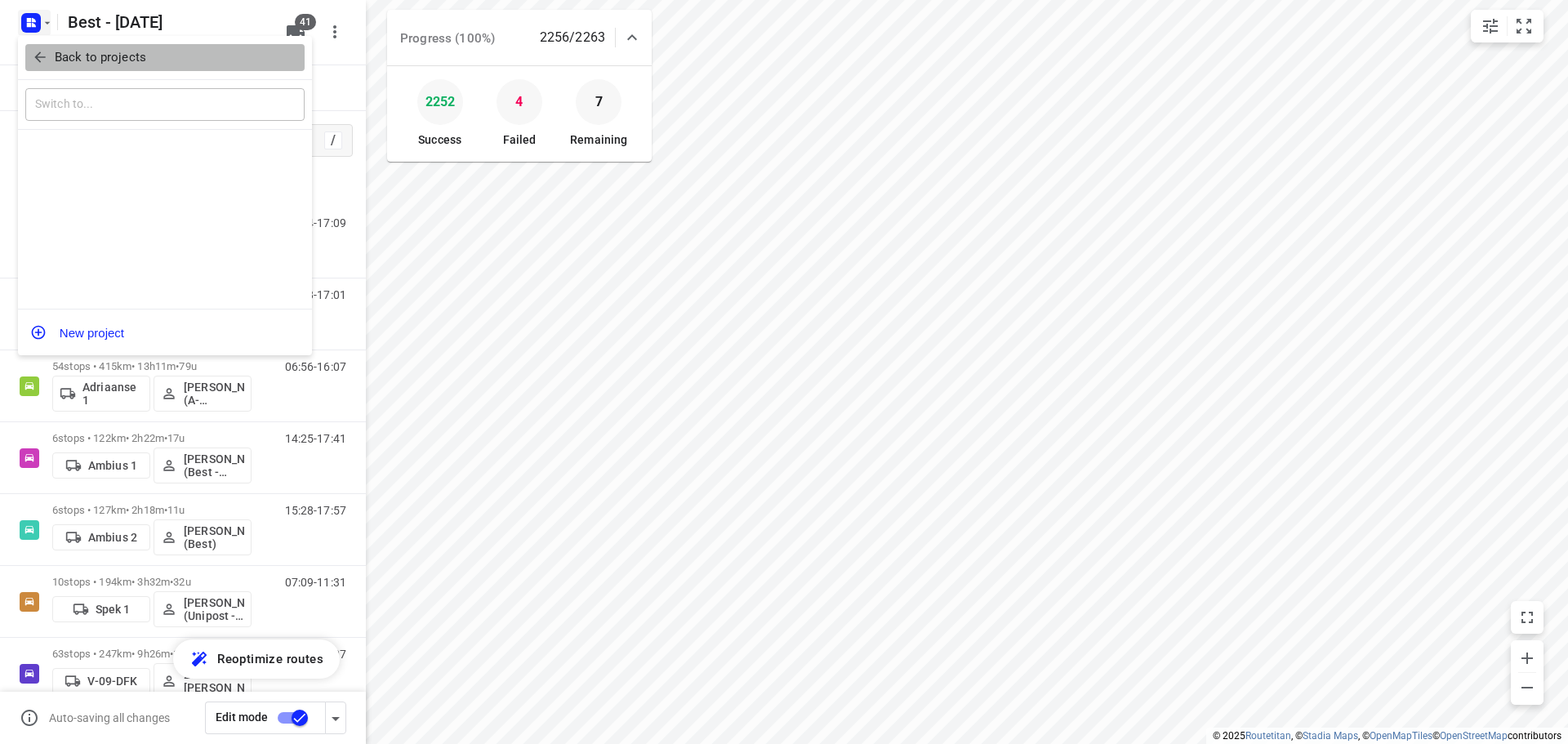
click at [37, 45] on button "Back to projects" at bounding box center [165, 58] width 280 height 27
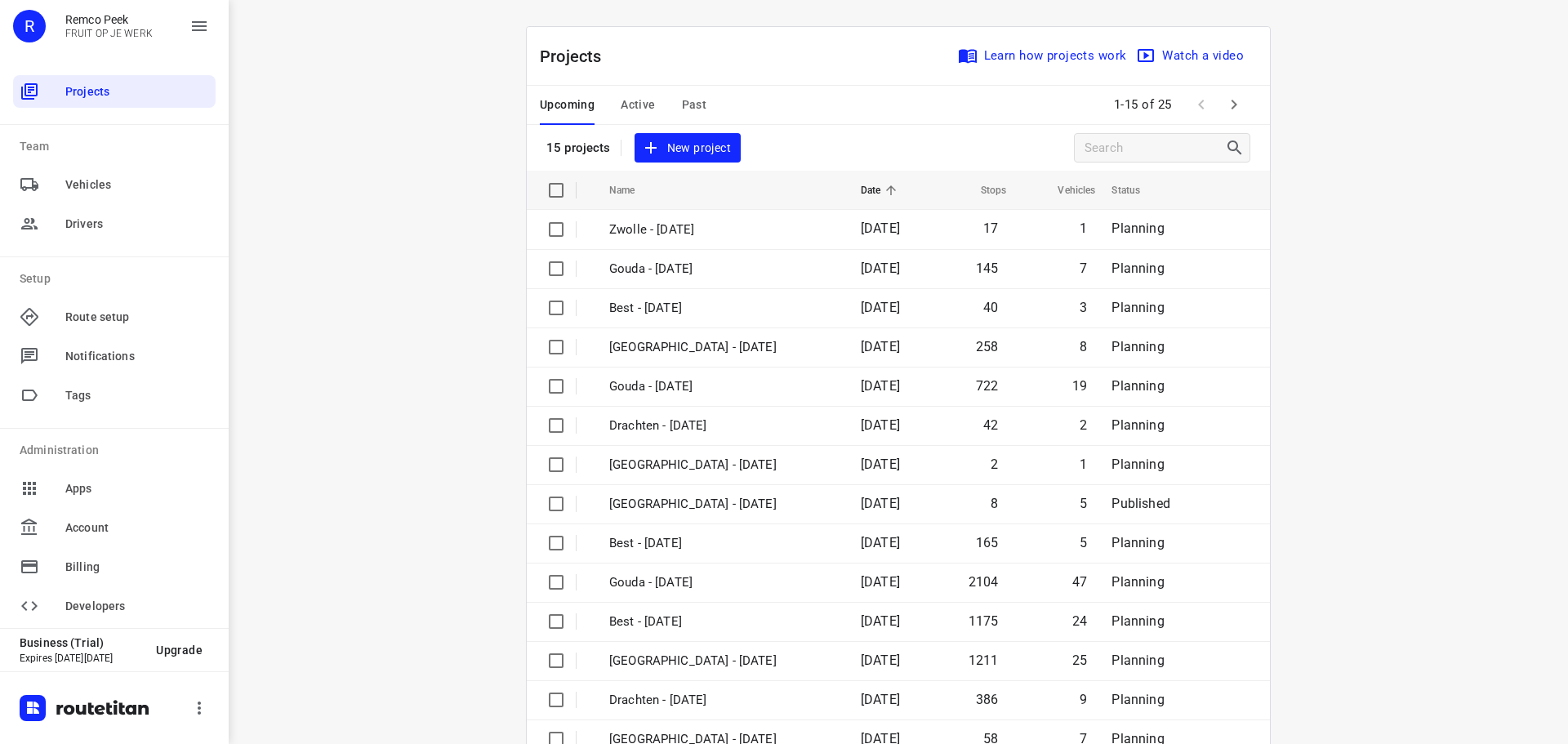
click at [1210, 97] on span at bounding box center [1201, 104] width 33 height 33
click at [1225, 100] on icon "button" at bounding box center [1234, 104] width 19 height 19
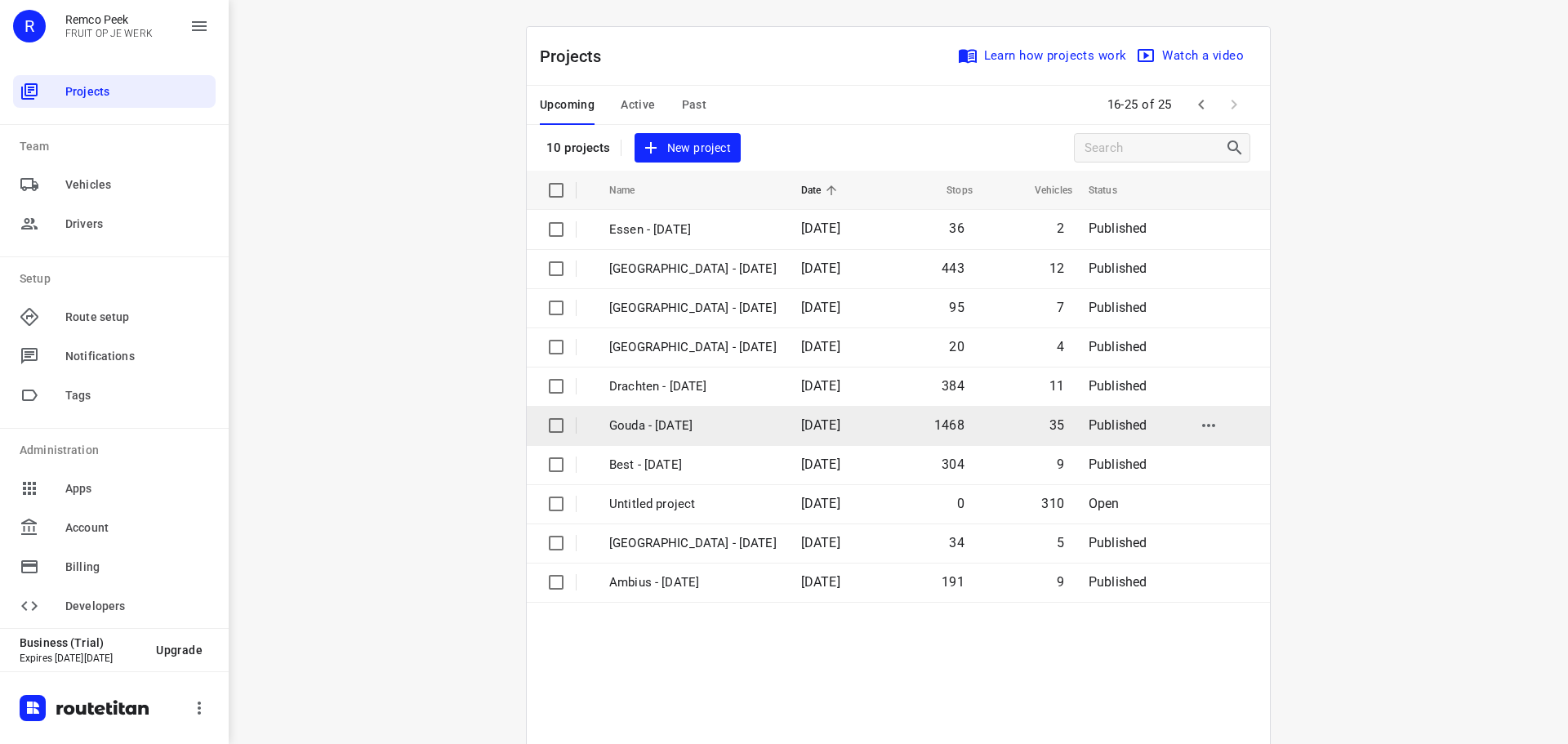
click at [687, 444] on td "Gouda - [DATE]" at bounding box center [690, 425] width 195 height 39
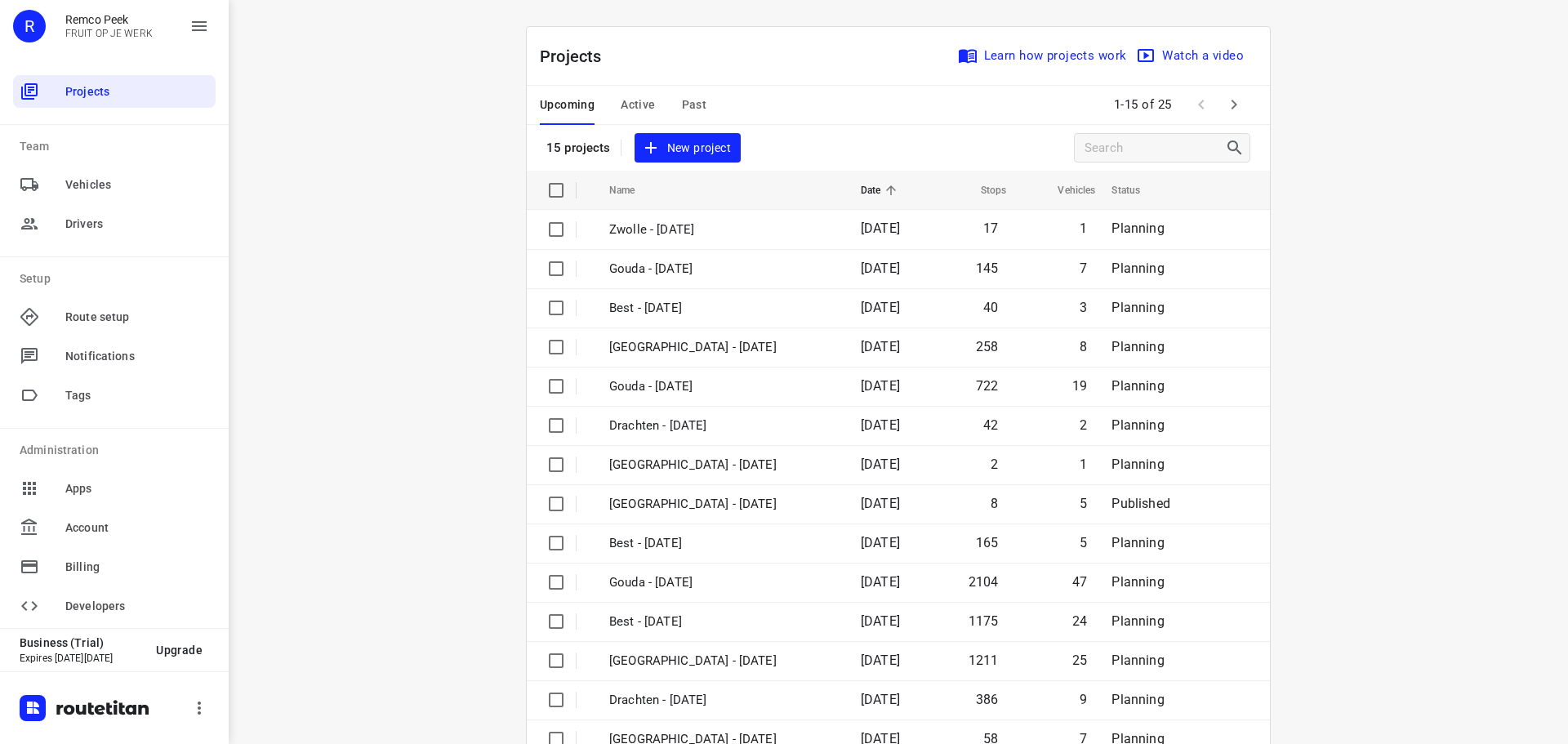
click at [652, 104] on div "Upcoming Active Past" at bounding box center [637, 105] width 193 height 39
click at [644, 104] on span "Active" at bounding box center [637, 105] width 34 height 20
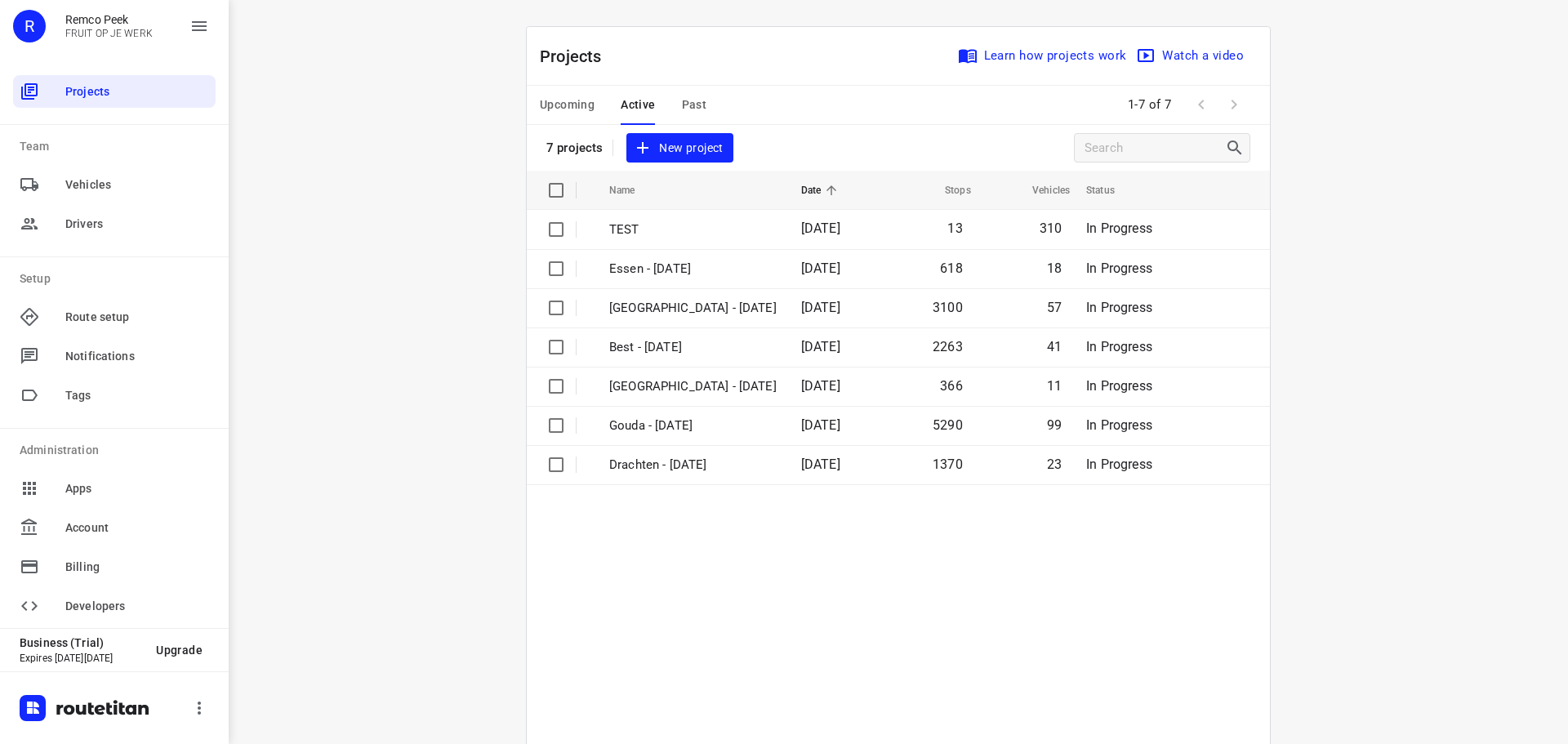
click at [601, 103] on div "Upcoming Active Past" at bounding box center [637, 105] width 193 height 39
click at [579, 103] on span "Upcoming" at bounding box center [567, 105] width 55 height 20
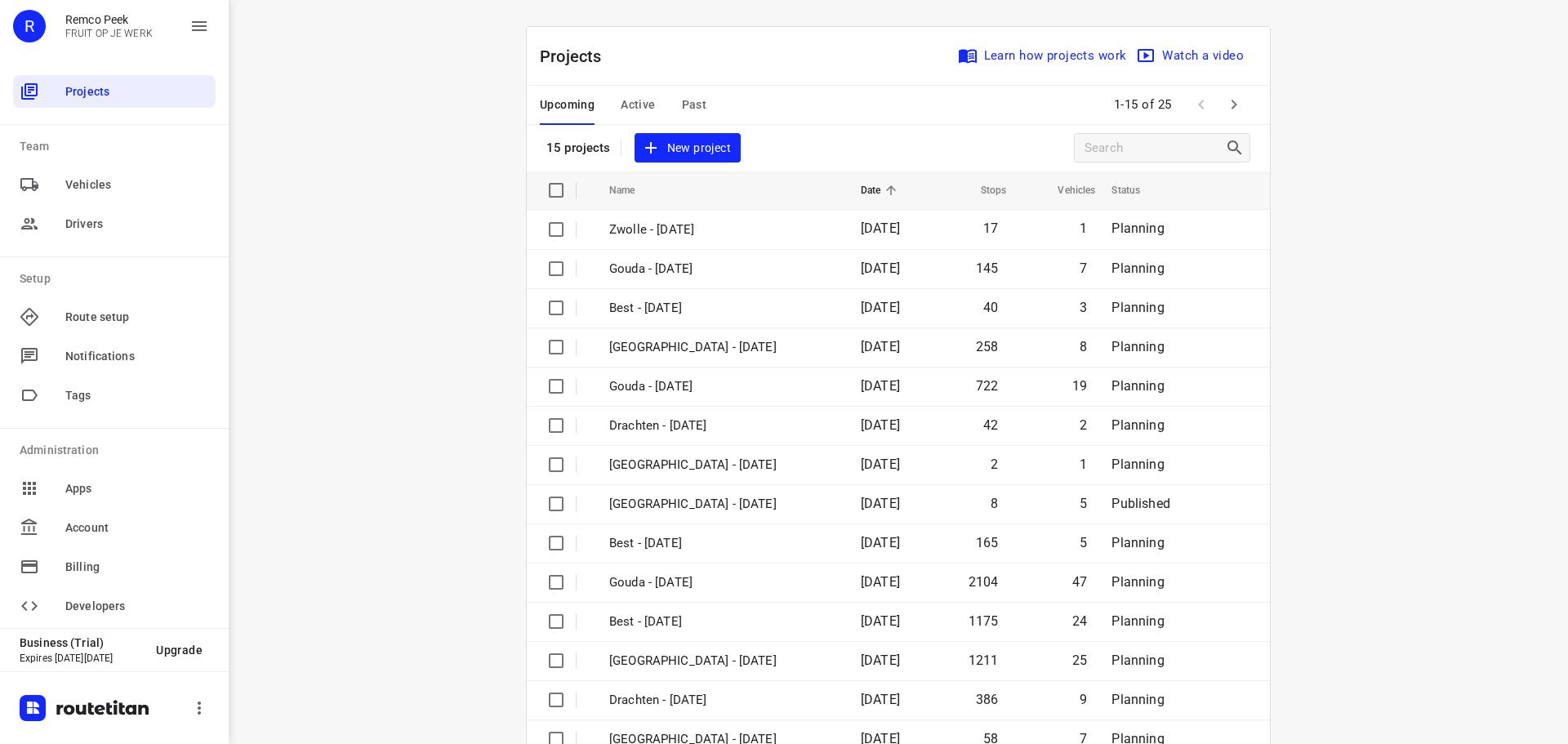
click at [1228, 113] on icon "button" at bounding box center [1234, 104] width 19 height 19
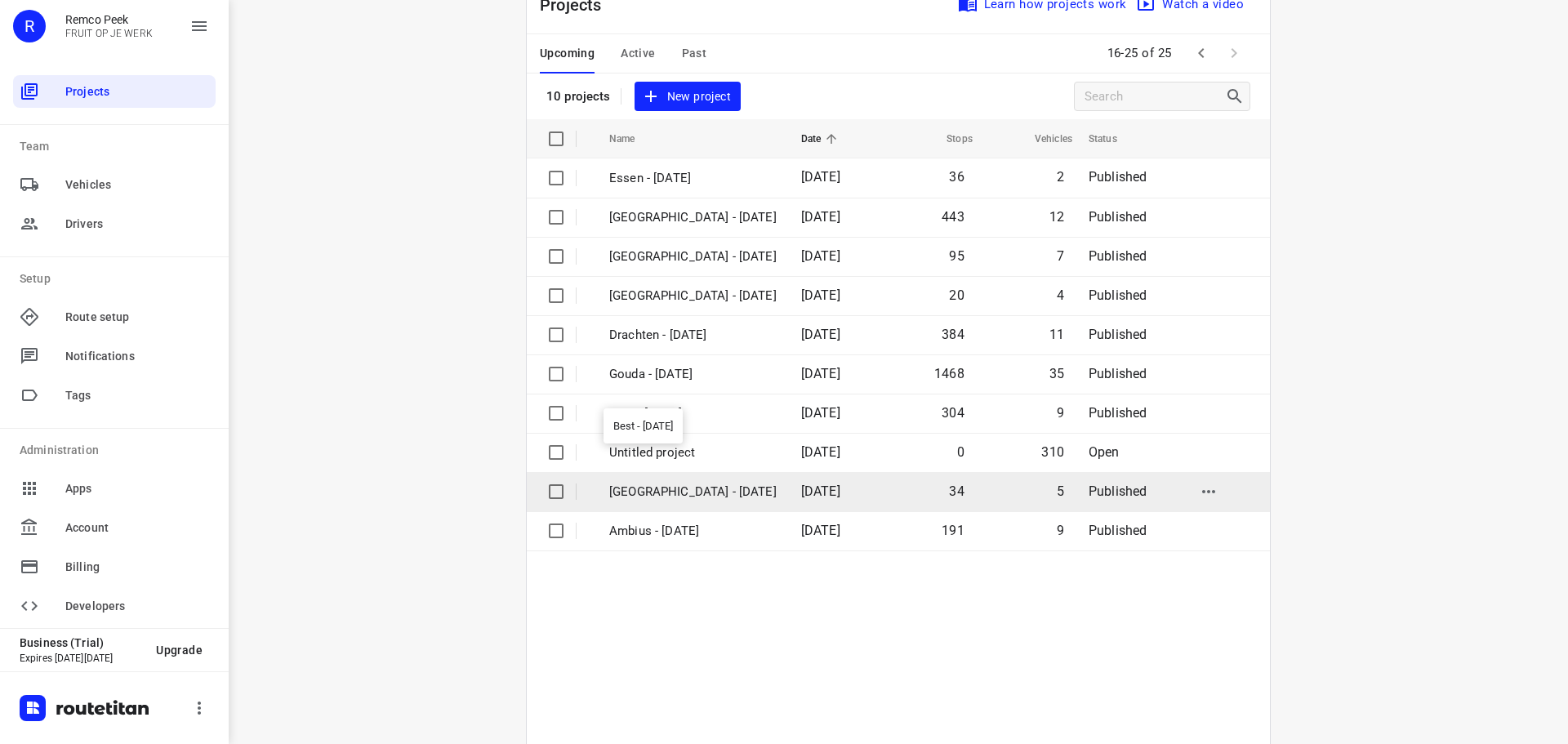
scroll to position [120, 0]
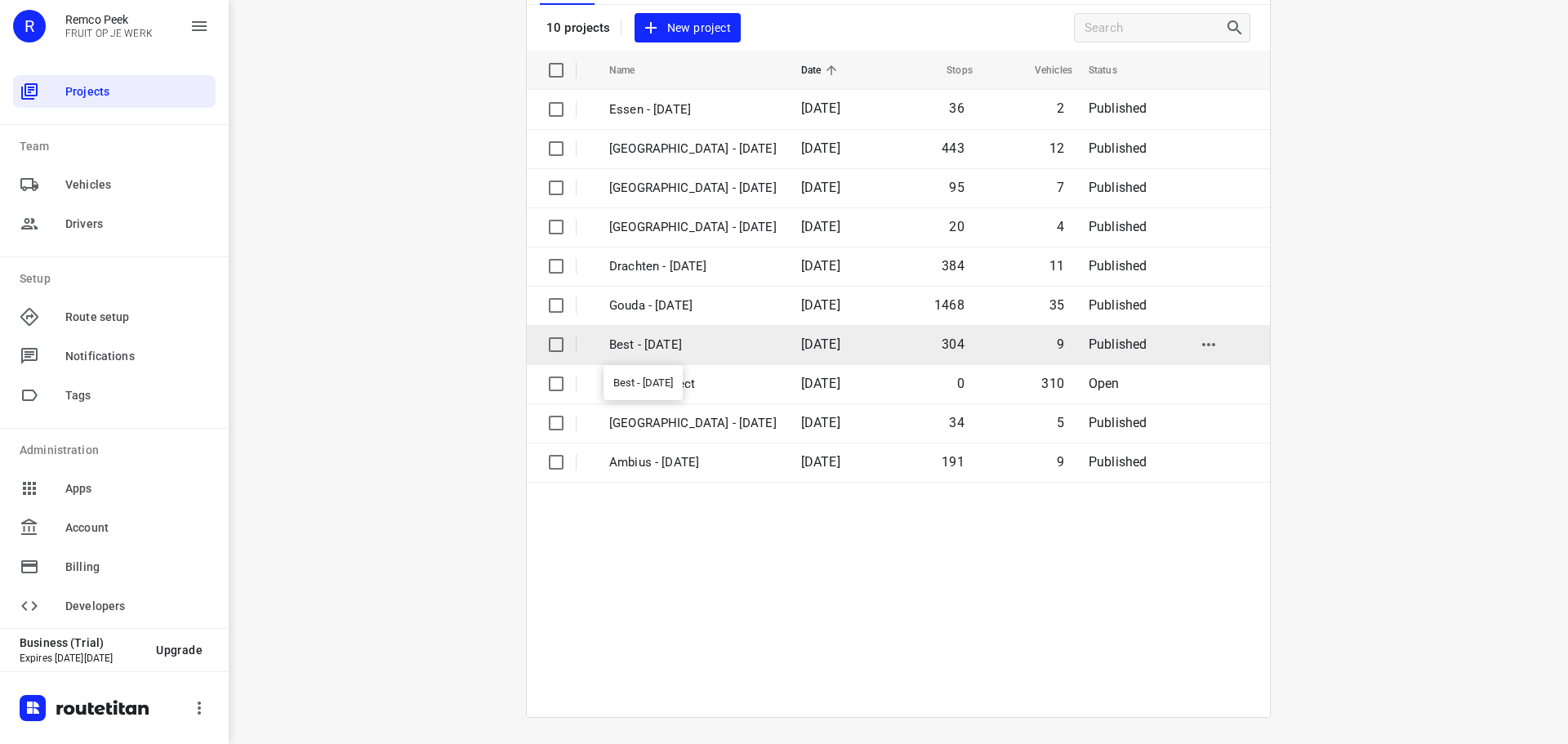
click at [686, 348] on p "Best - [DATE]" at bounding box center [692, 345] width 167 height 18
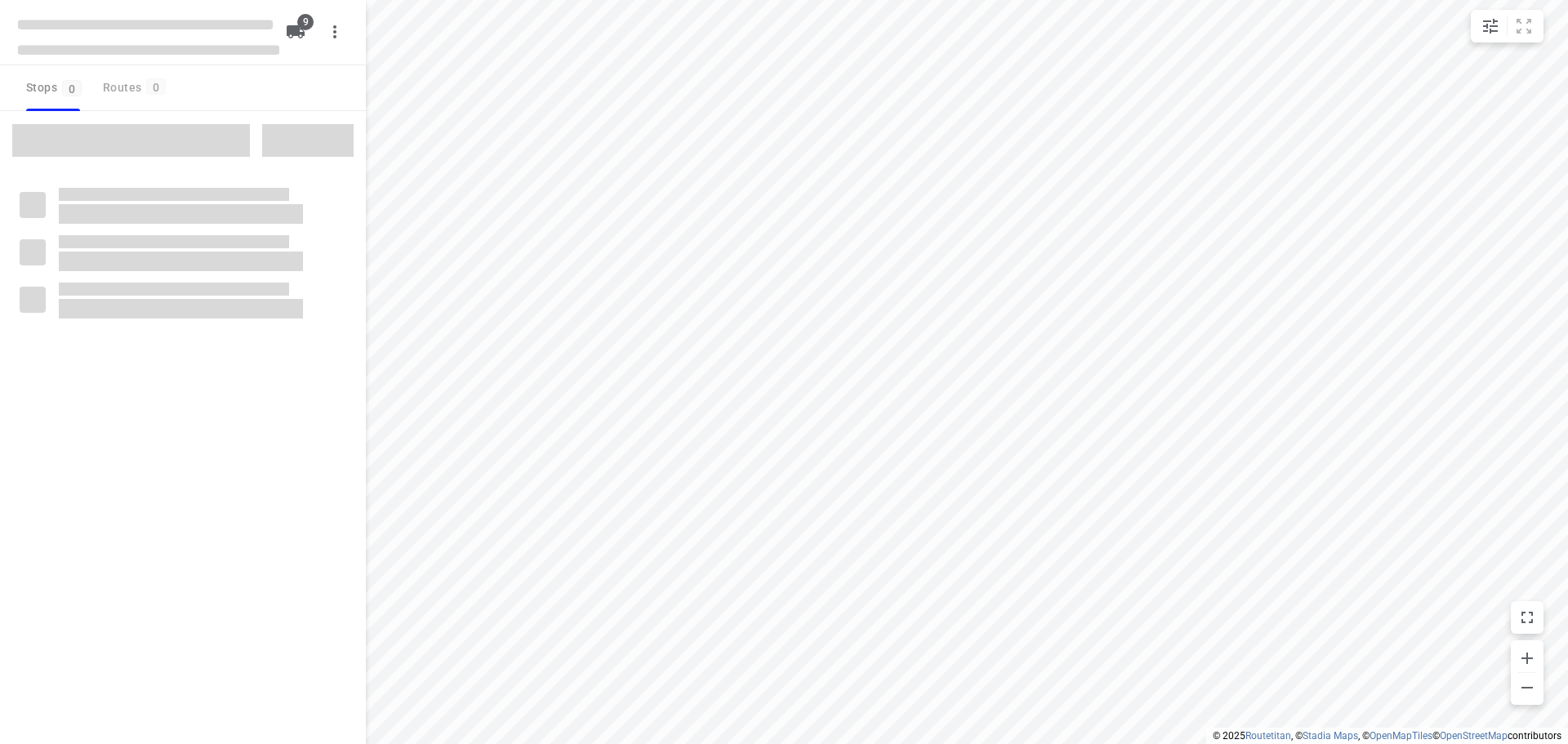
checkbox input "true"
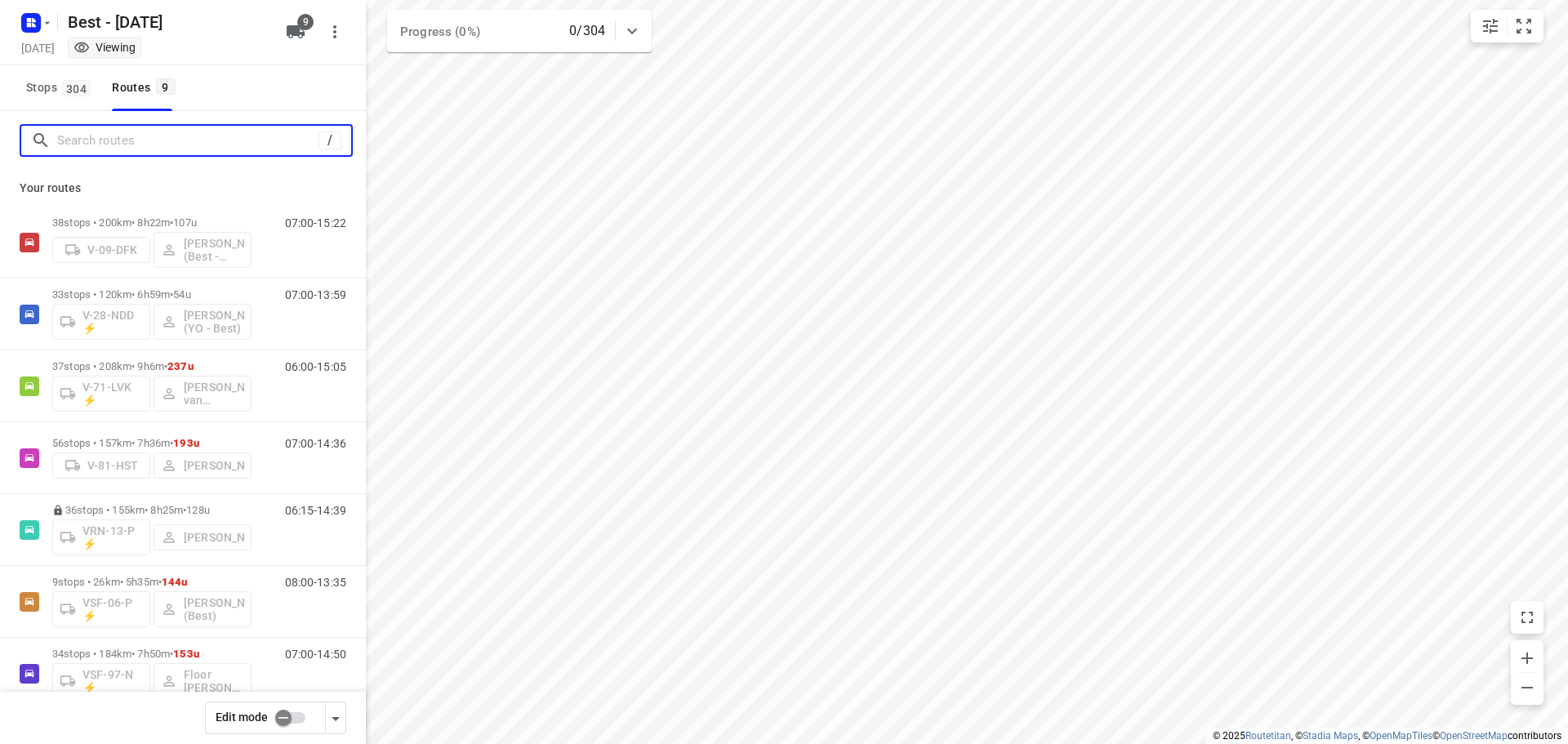
click at [137, 136] on input "Search routes" at bounding box center [187, 141] width 261 height 25
click at [144, 149] on input "Search routes" at bounding box center [204, 141] width 294 height 25
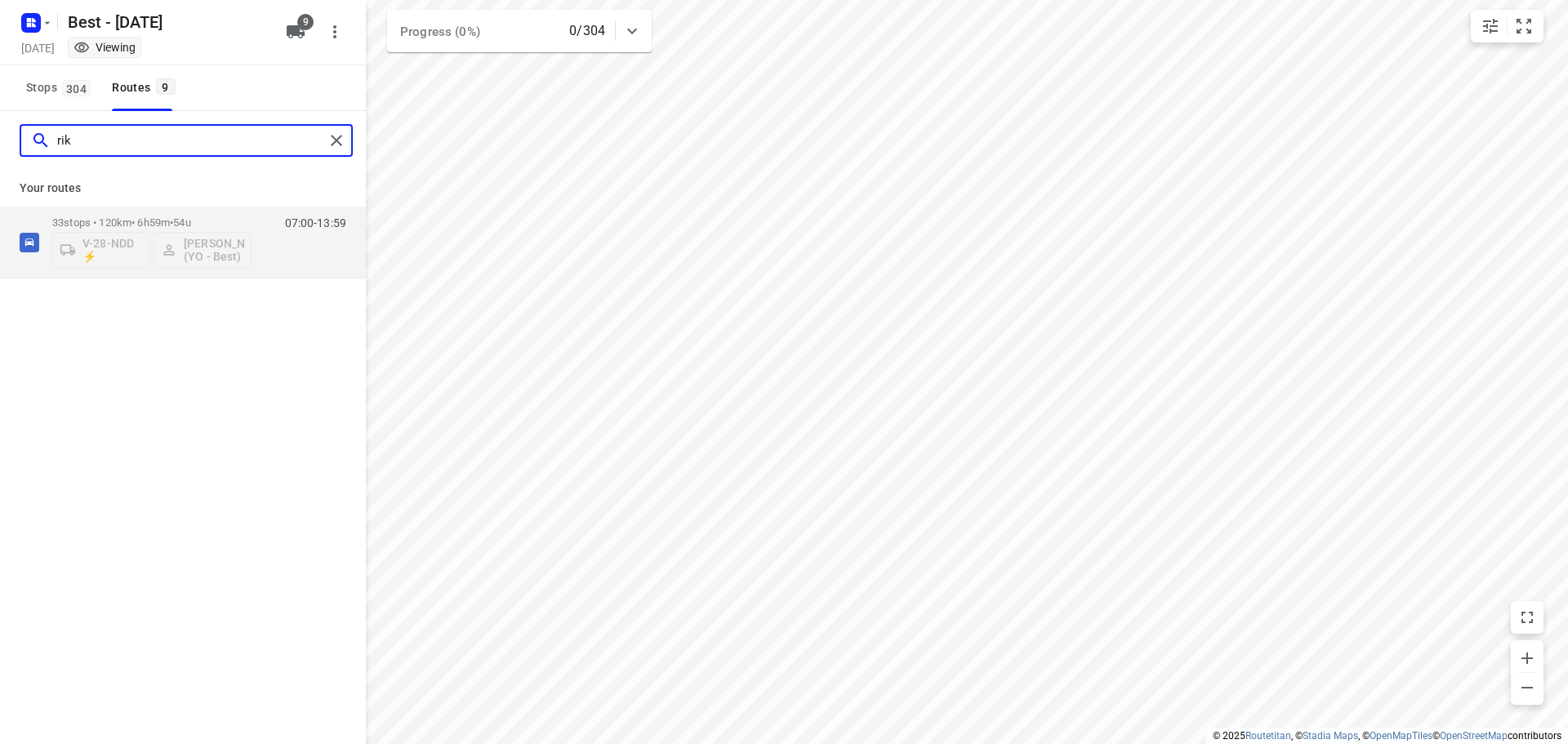
type input "rik"
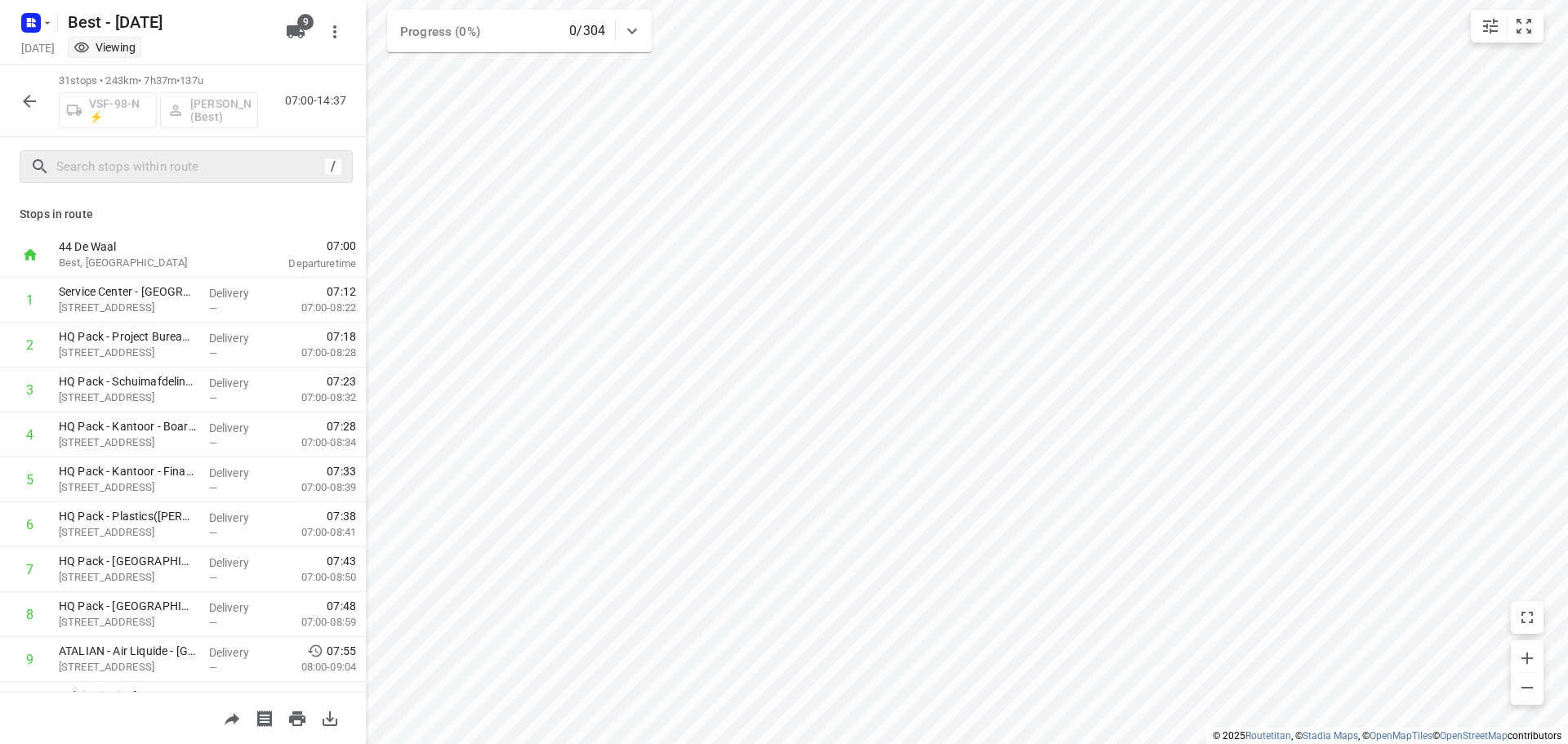
click at [230, 176] on div "/" at bounding box center [183, 166] width 366 height 59
click at [230, 166] on input "text" at bounding box center [187, 167] width 261 height 25
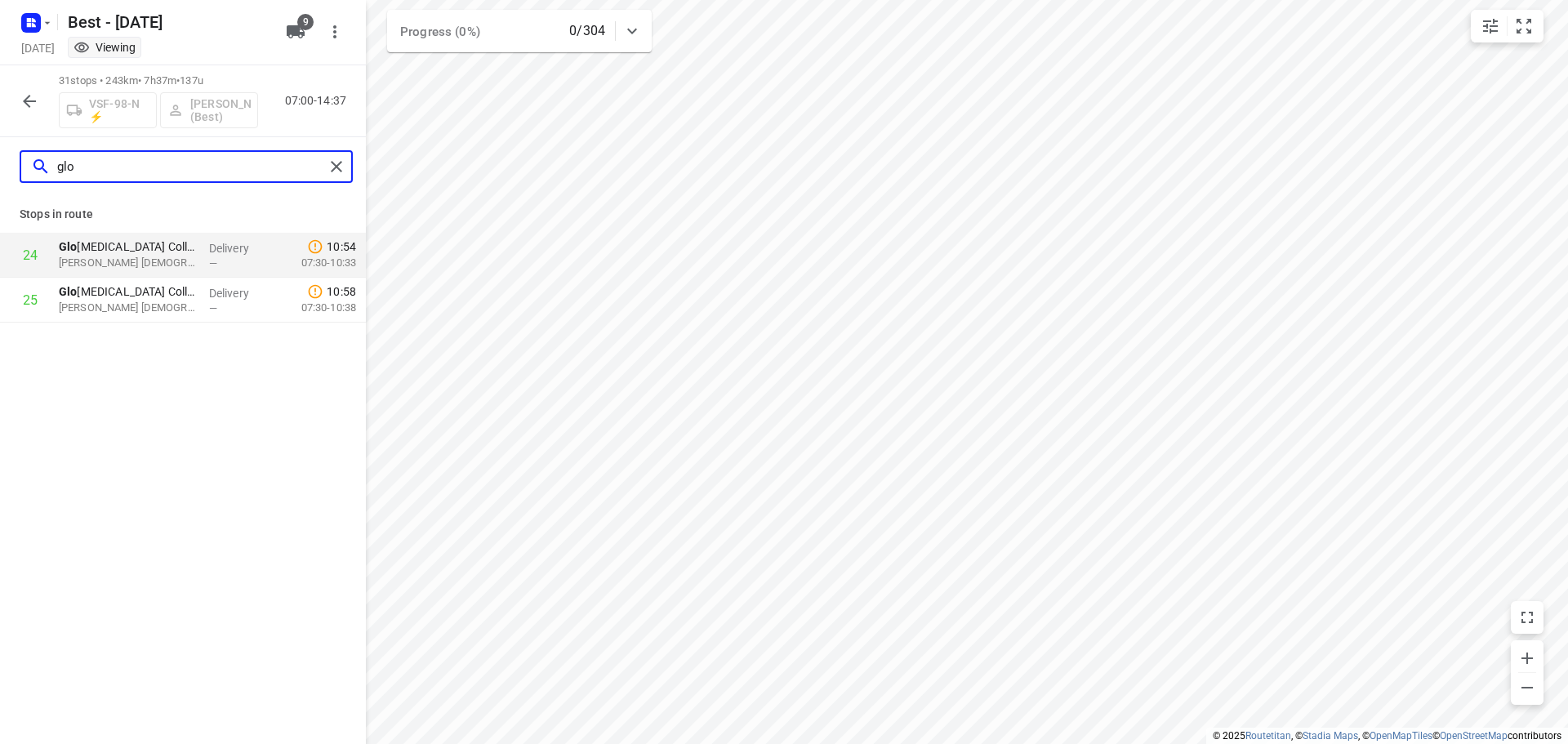
type input "glo"
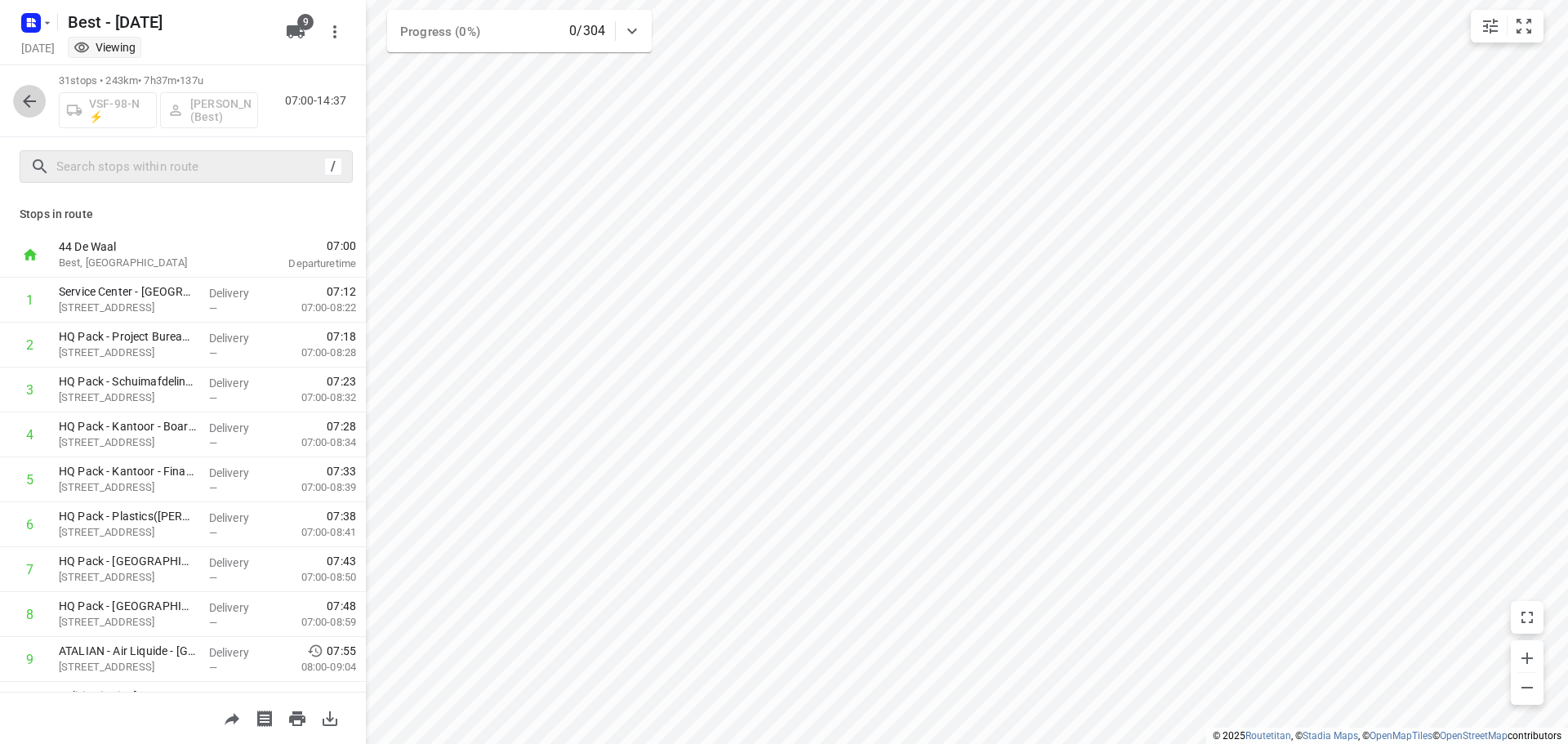
click at [30, 109] on icon "button" at bounding box center [29, 101] width 19 height 19
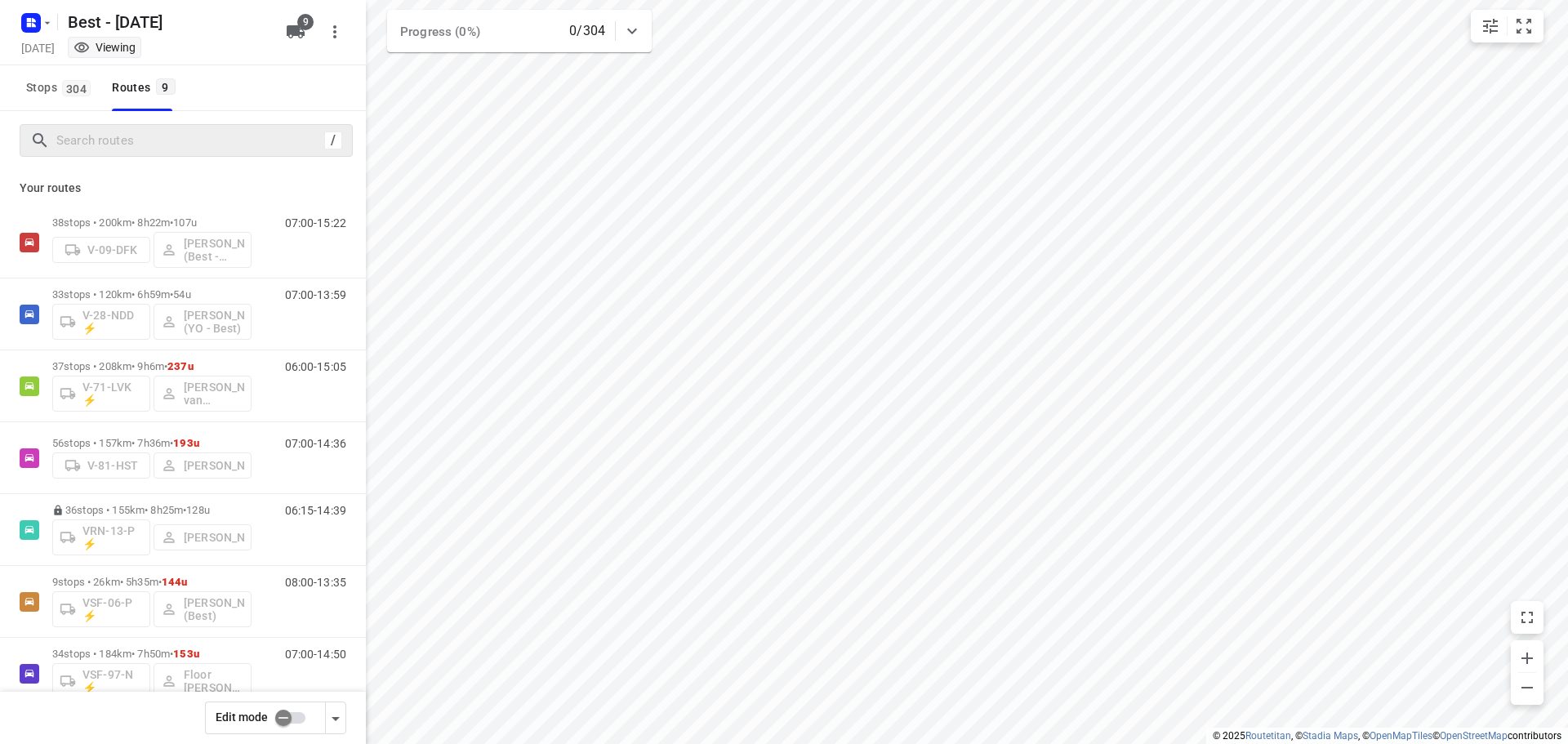
click at [190, 152] on div "/" at bounding box center [186, 140] width 333 height 33
click at [275, 722] on input "checkbox" at bounding box center [283, 717] width 93 height 31
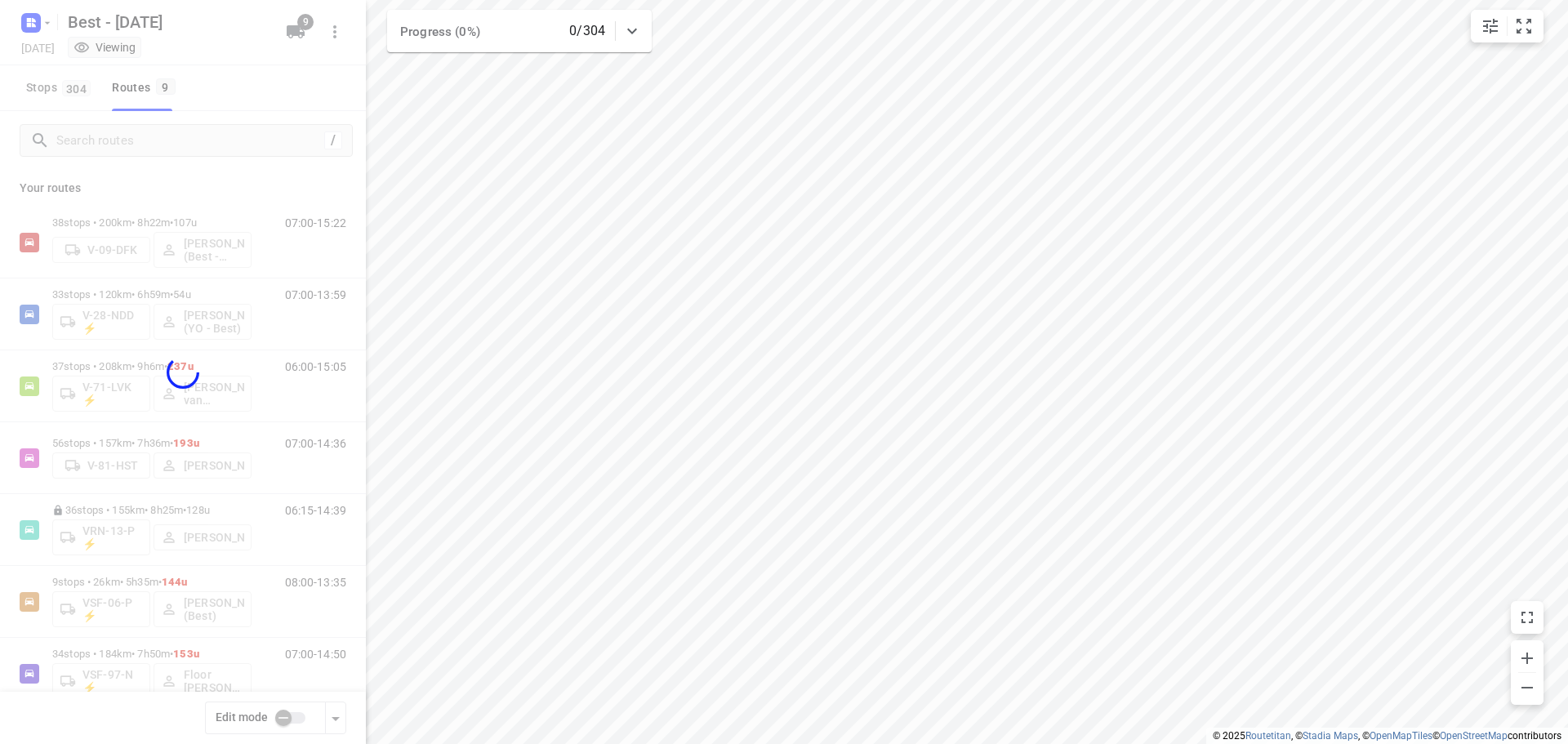
checkbox input "true"
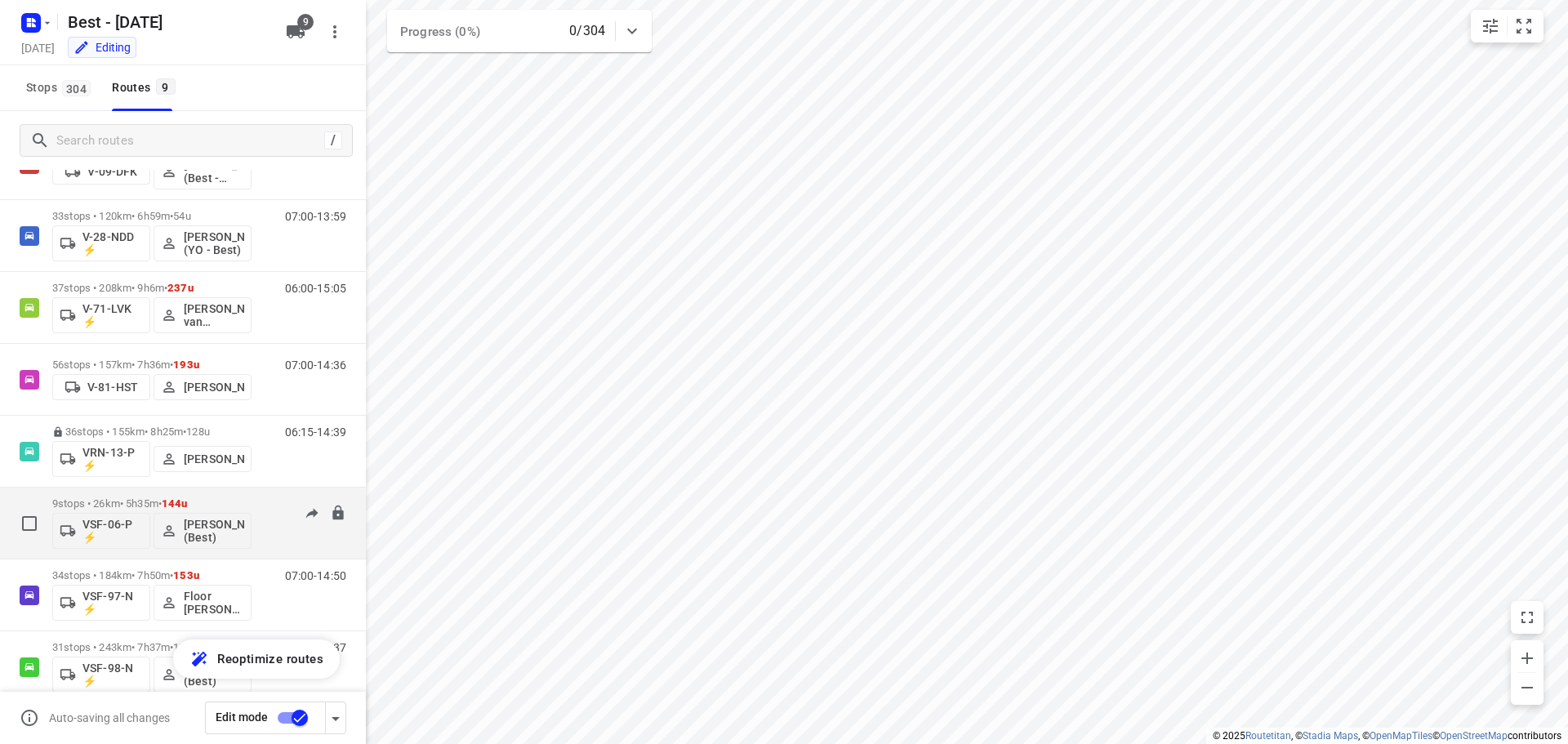
scroll to position [178, 0]
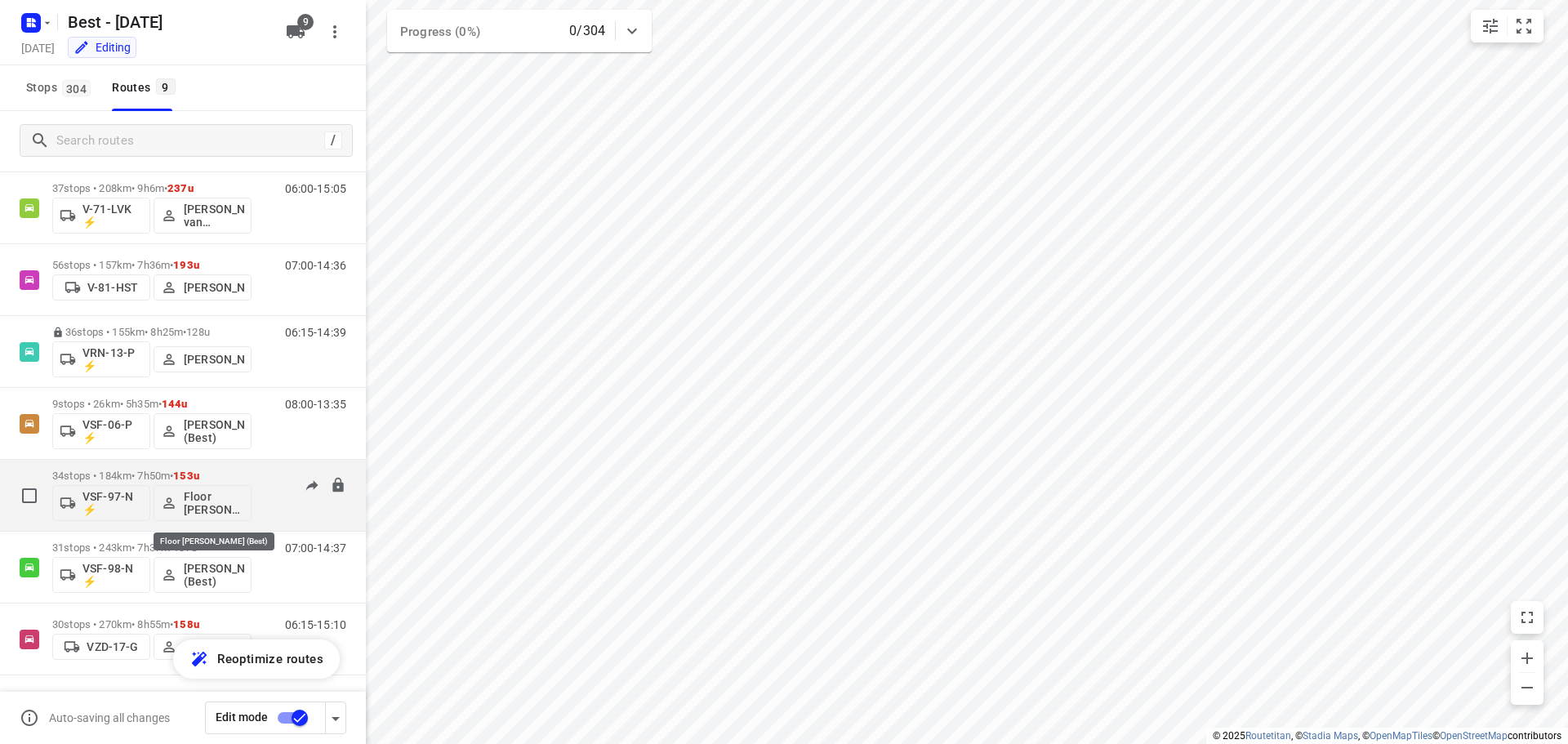
click at [192, 498] on p "Floor [PERSON_NAME] (Best)" at bounding box center [214, 502] width 60 height 26
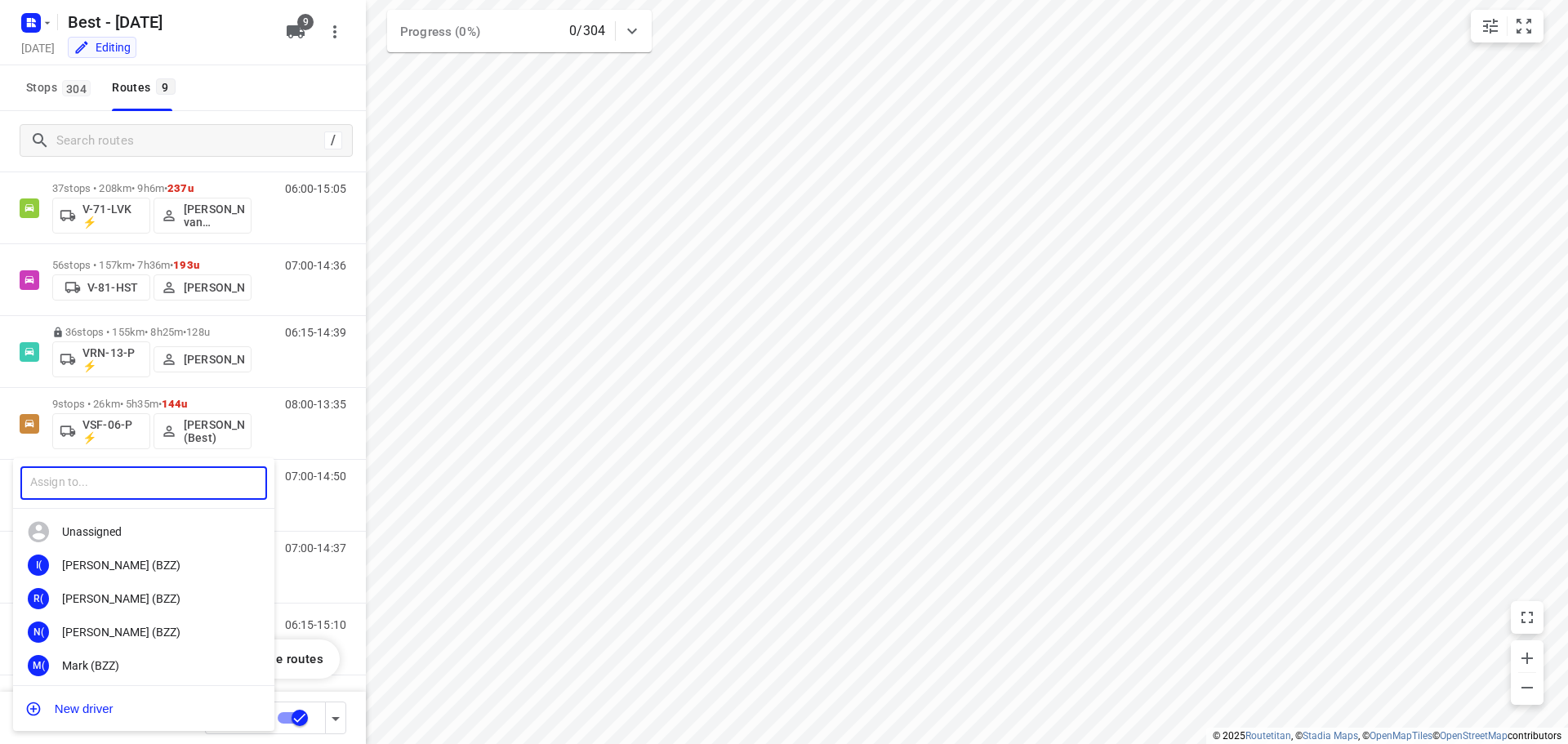
click at [95, 496] on input "text" at bounding box center [144, 483] width 247 height 34
type input "sche"
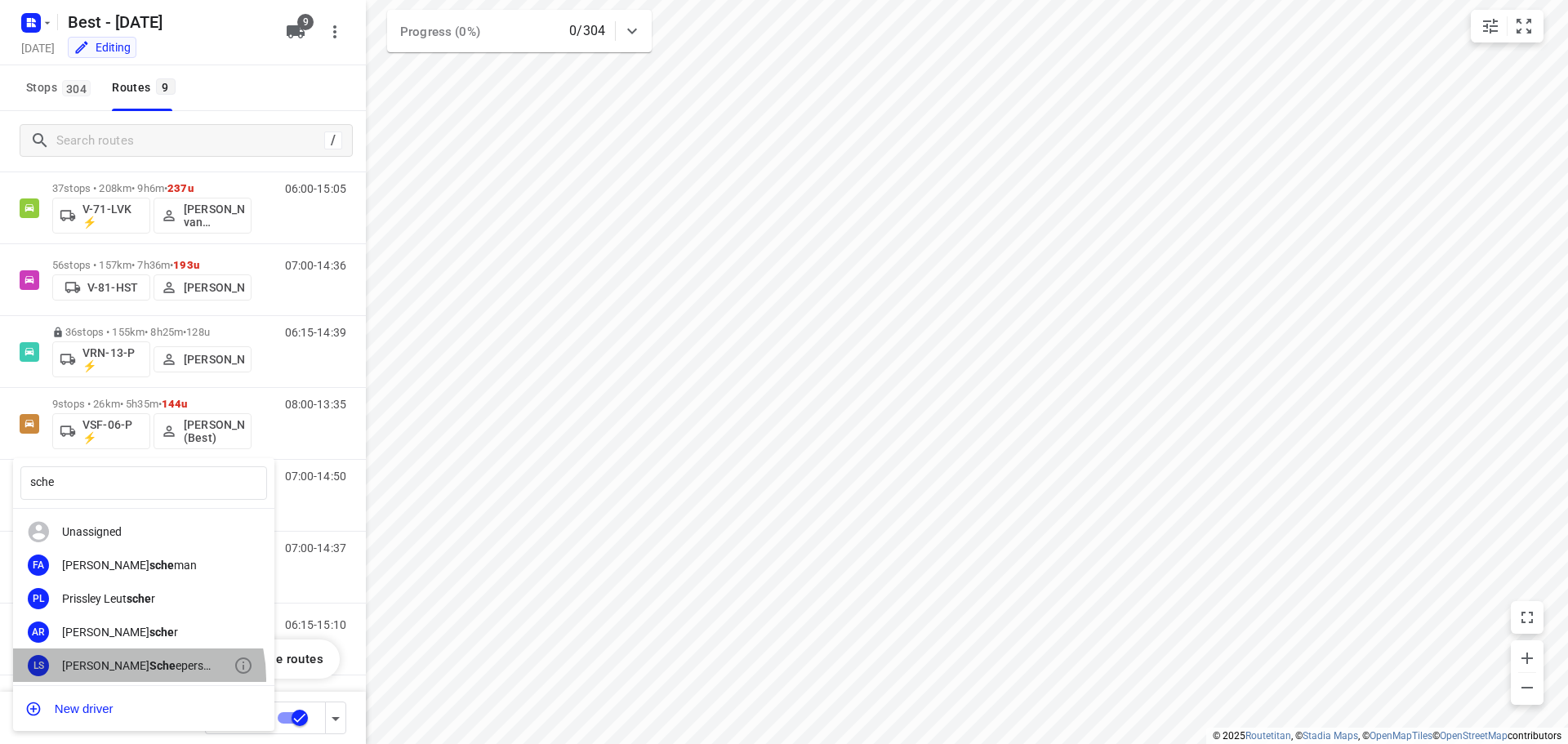
click at [120, 679] on div "LS [PERSON_NAME] epers (Best)" at bounding box center [144, 665] width 261 height 34
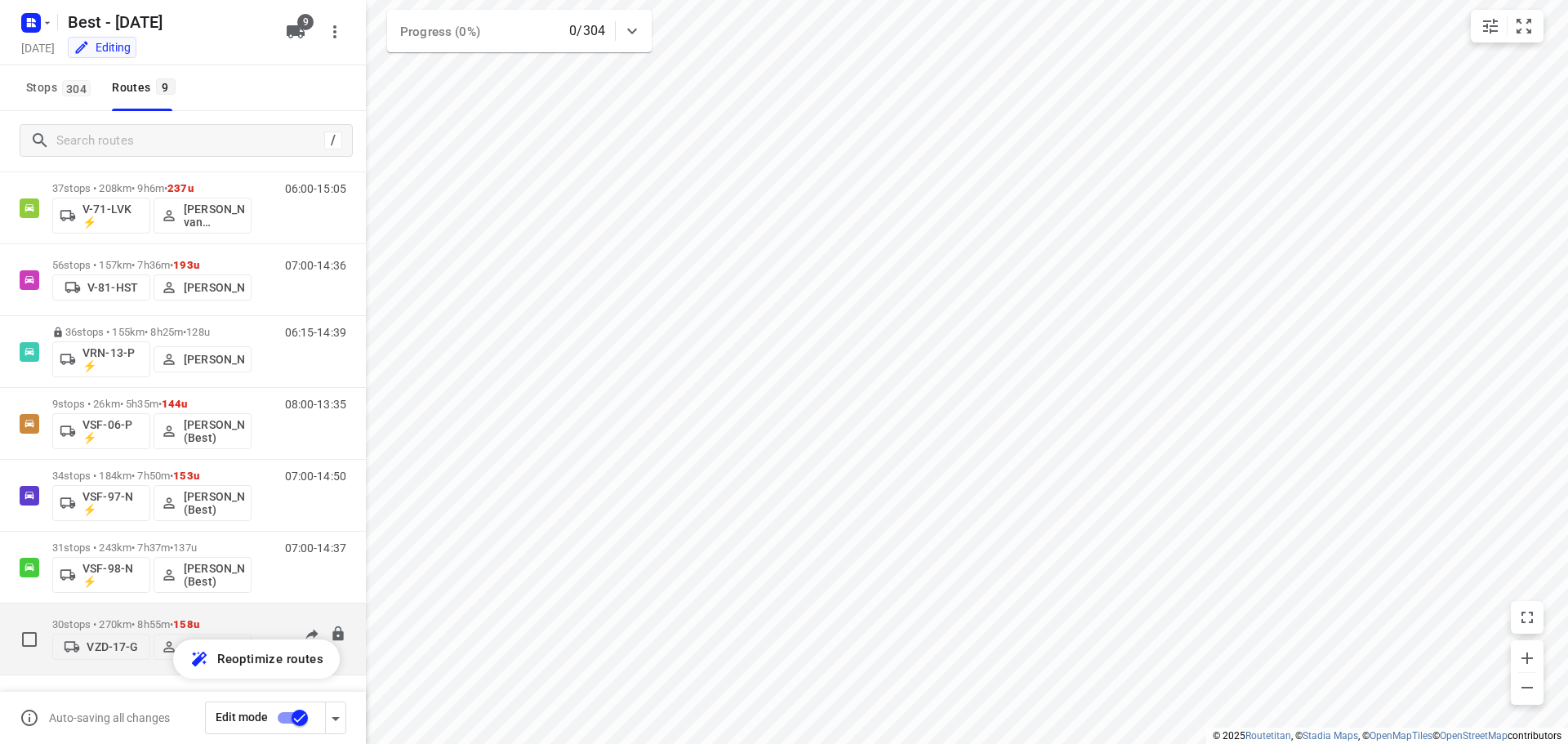
click at [178, 634] on button "[PERSON_NAME]" at bounding box center [202, 647] width 98 height 26
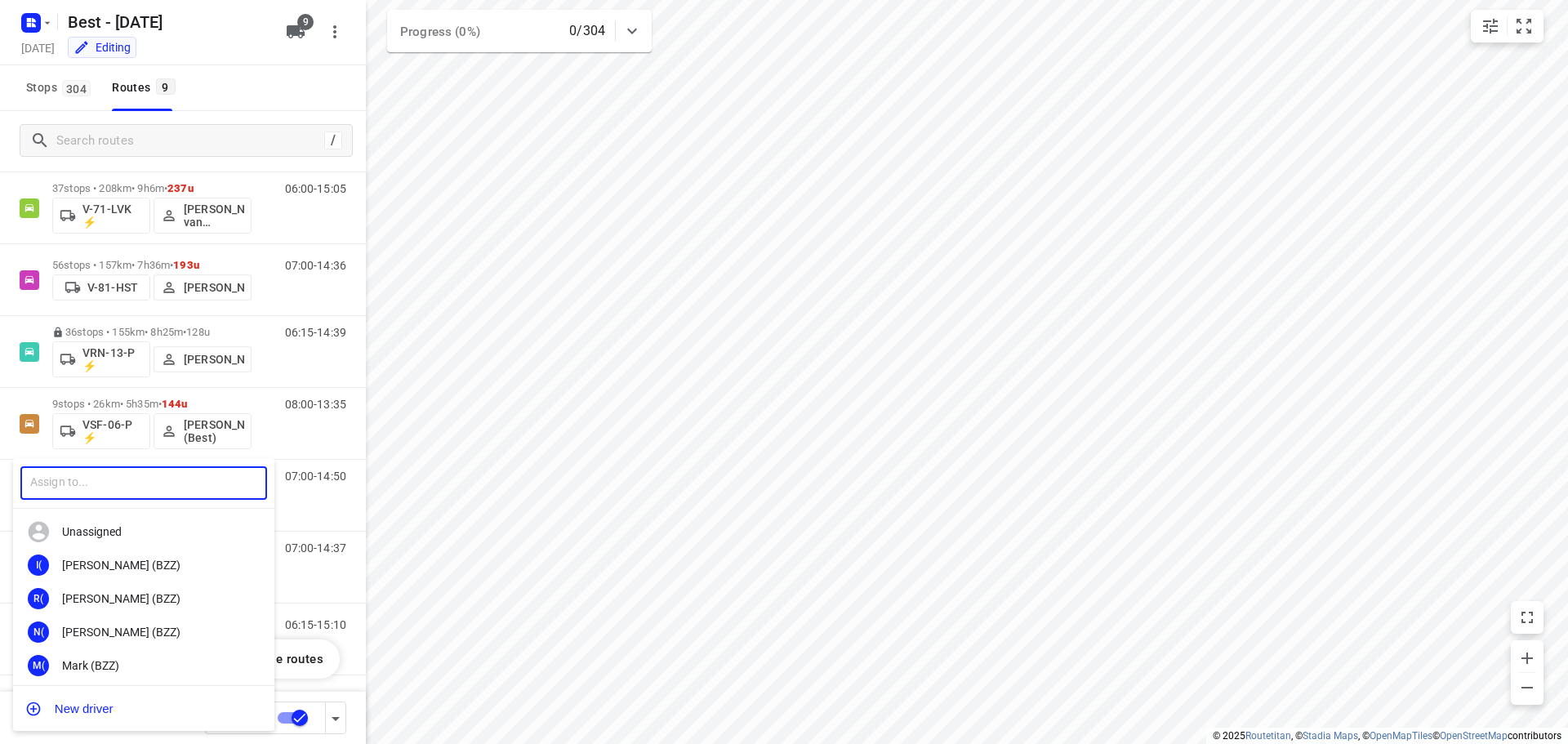
click at [144, 482] on input "text" at bounding box center [144, 483] width 247 height 34
type input "[PERSON_NAME]"
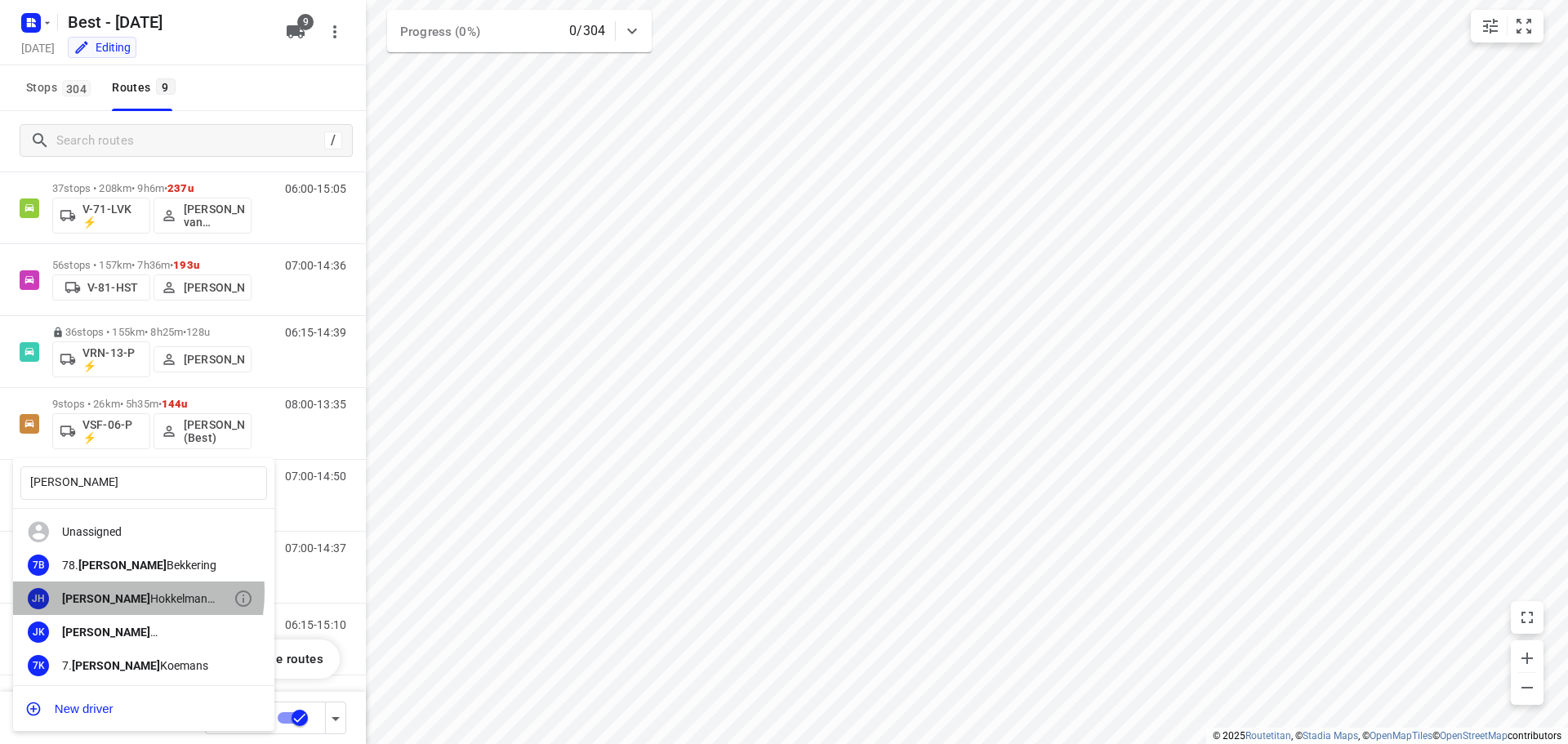
click at [101, 592] on div "[PERSON_NAME] (ZZP - Best)" at bounding box center [148, 599] width 171 height 13
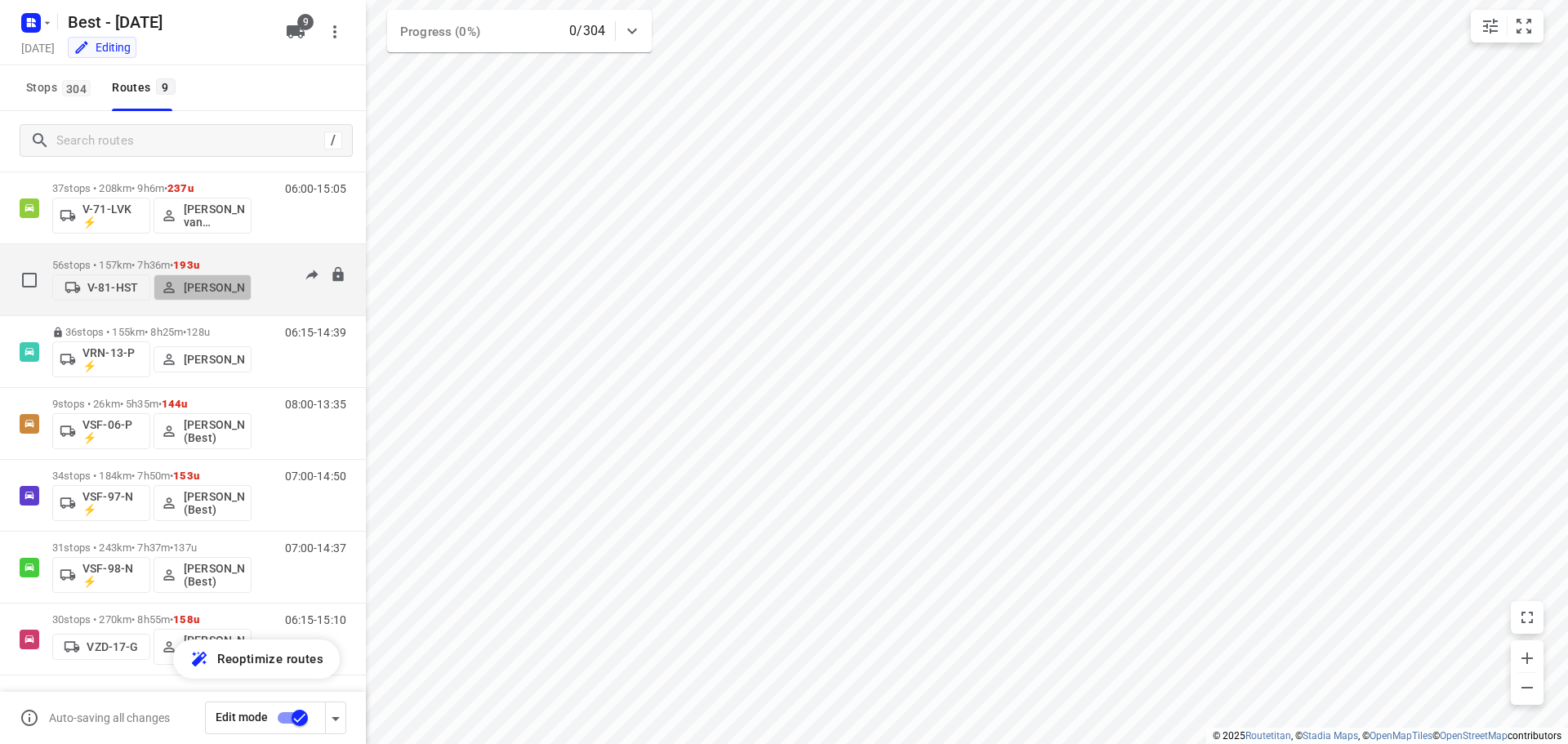
click at [207, 285] on p "[PERSON_NAME]" at bounding box center [214, 288] width 60 height 13
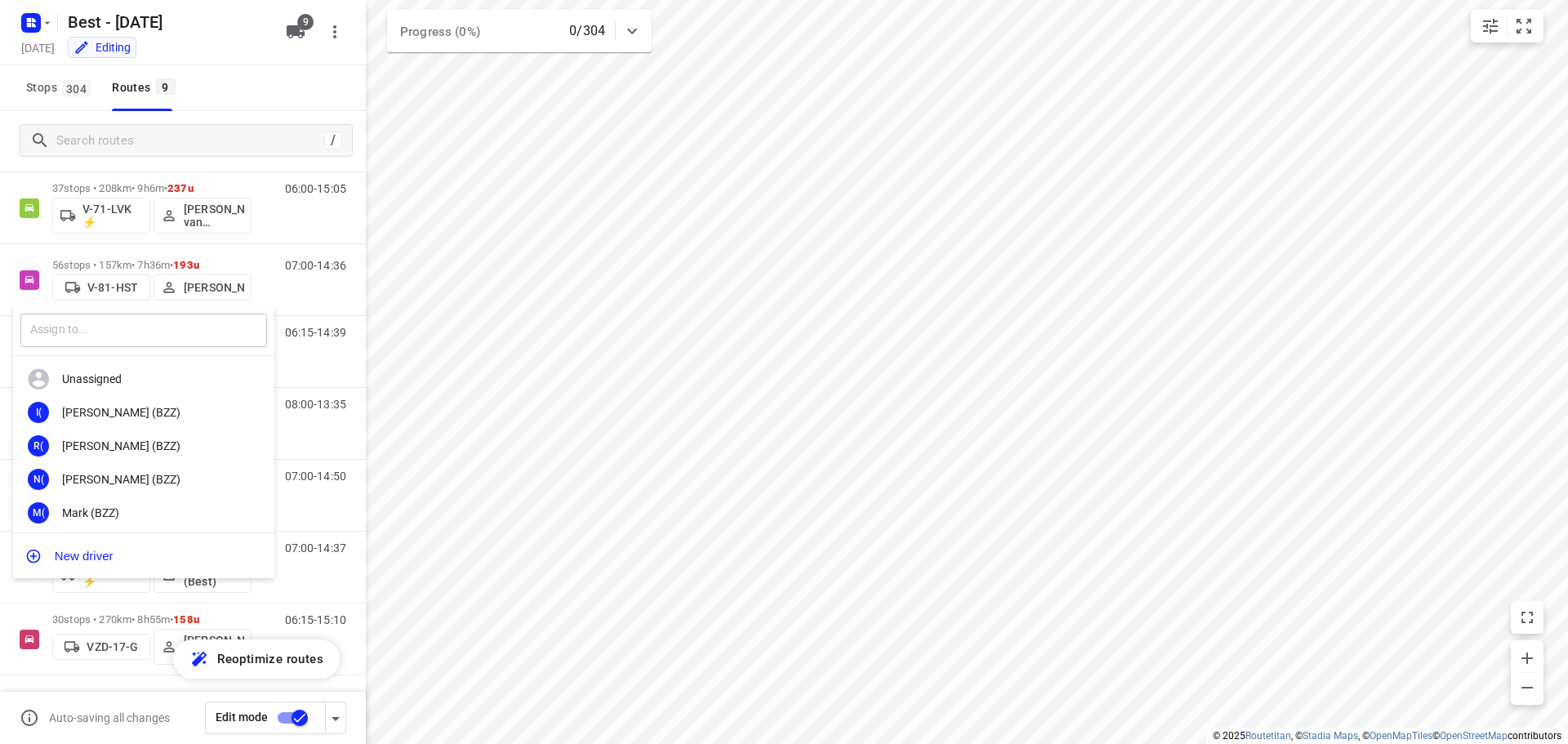
click at [143, 321] on input "text" at bounding box center [144, 330] width 247 height 34
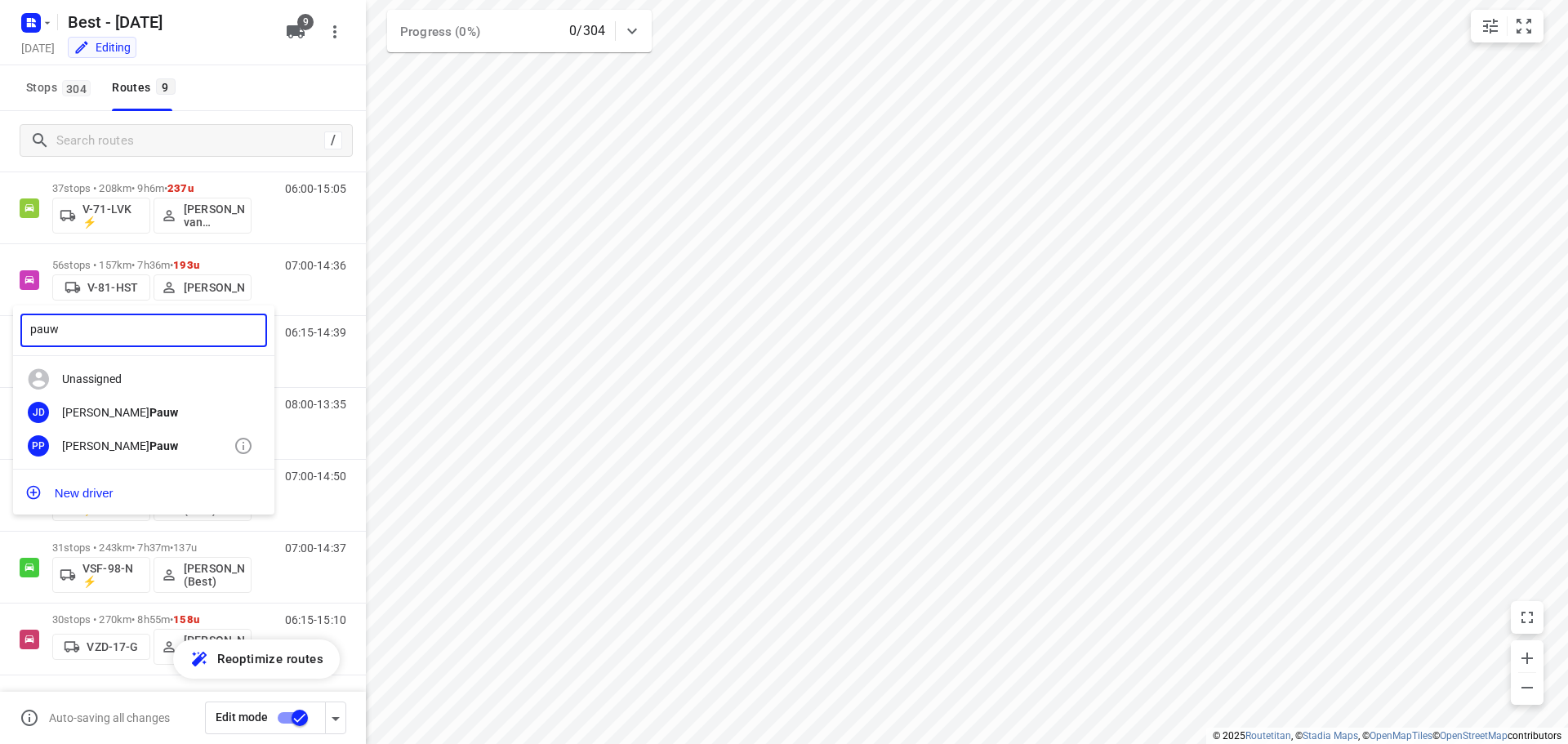
type input "pauw"
click at [142, 455] on div "PP [PERSON_NAME]" at bounding box center [144, 446] width 261 height 34
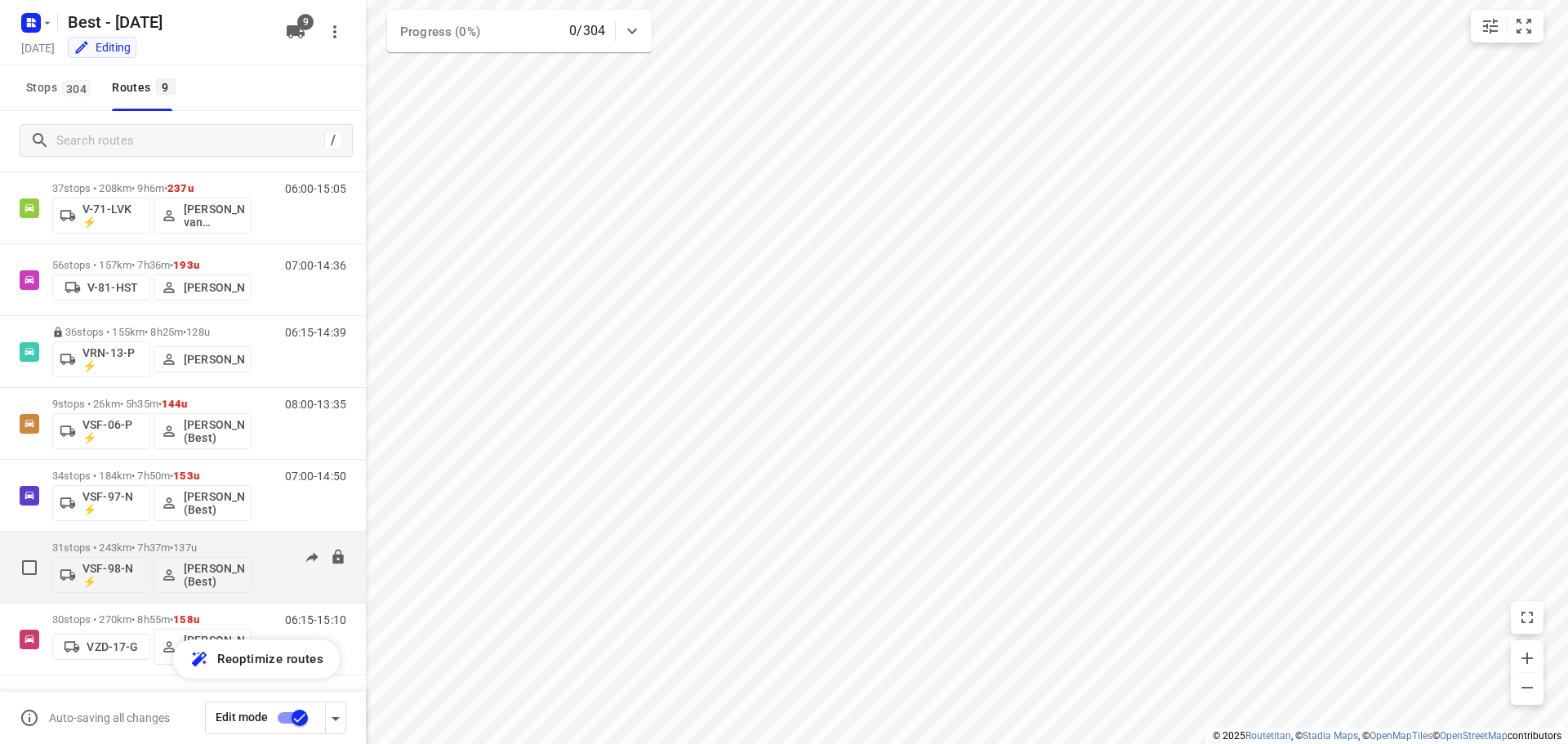
click at [129, 542] on p "31 stops • 243km • 7h37m • 137u" at bounding box center [151, 548] width 199 height 13
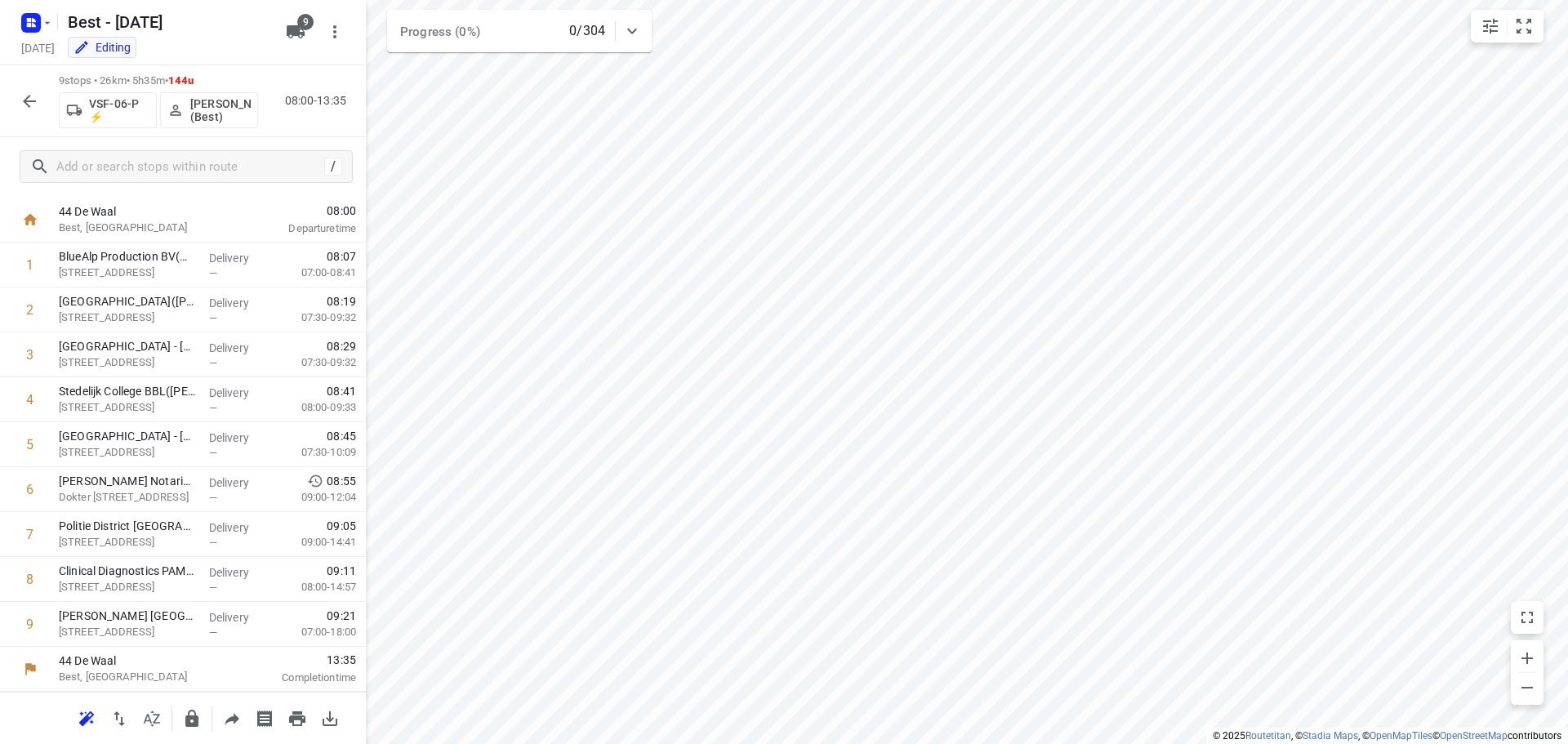
scroll to position [35, 0]
